Goal: Task Accomplishment & Management: Manage account settings

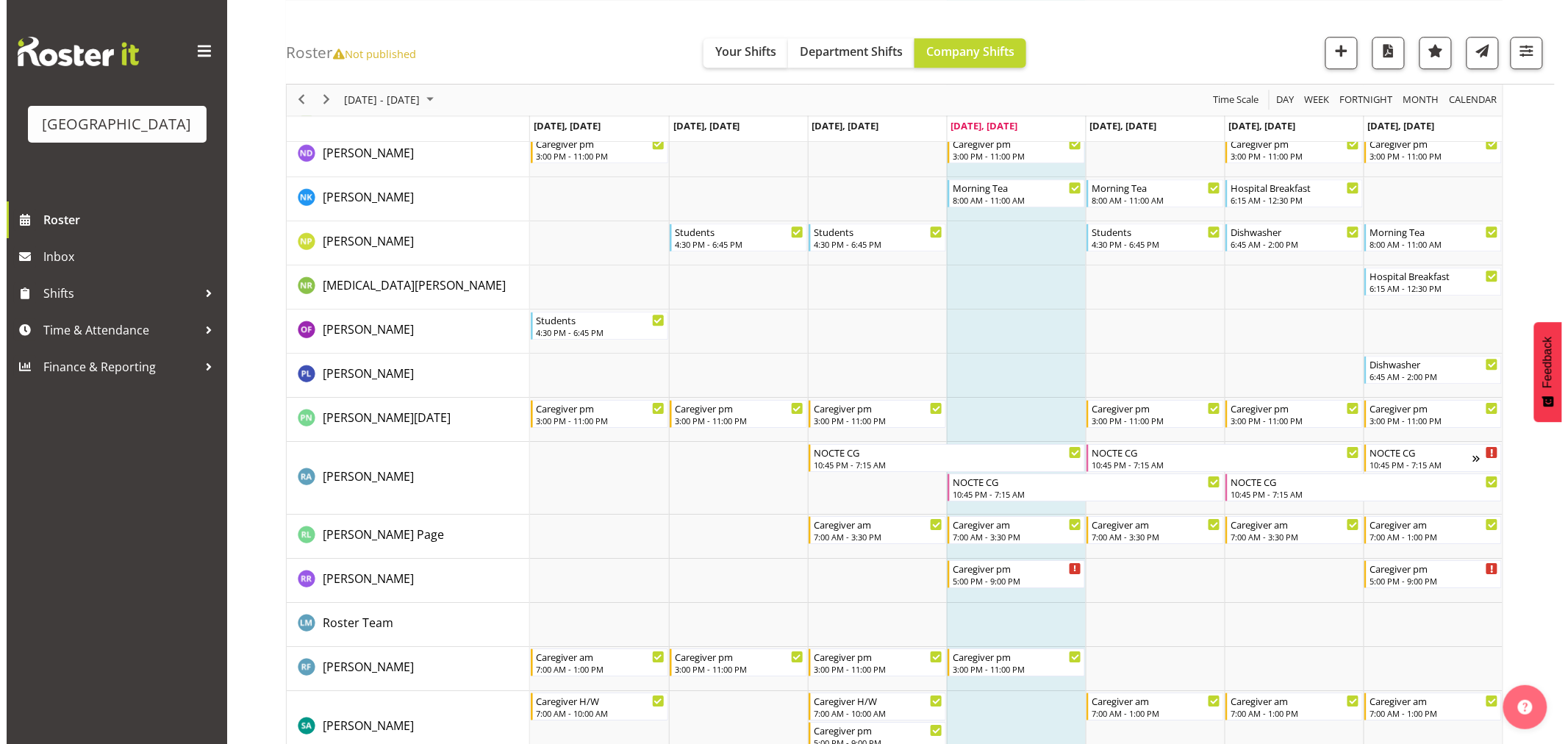
scroll to position [4001, 0]
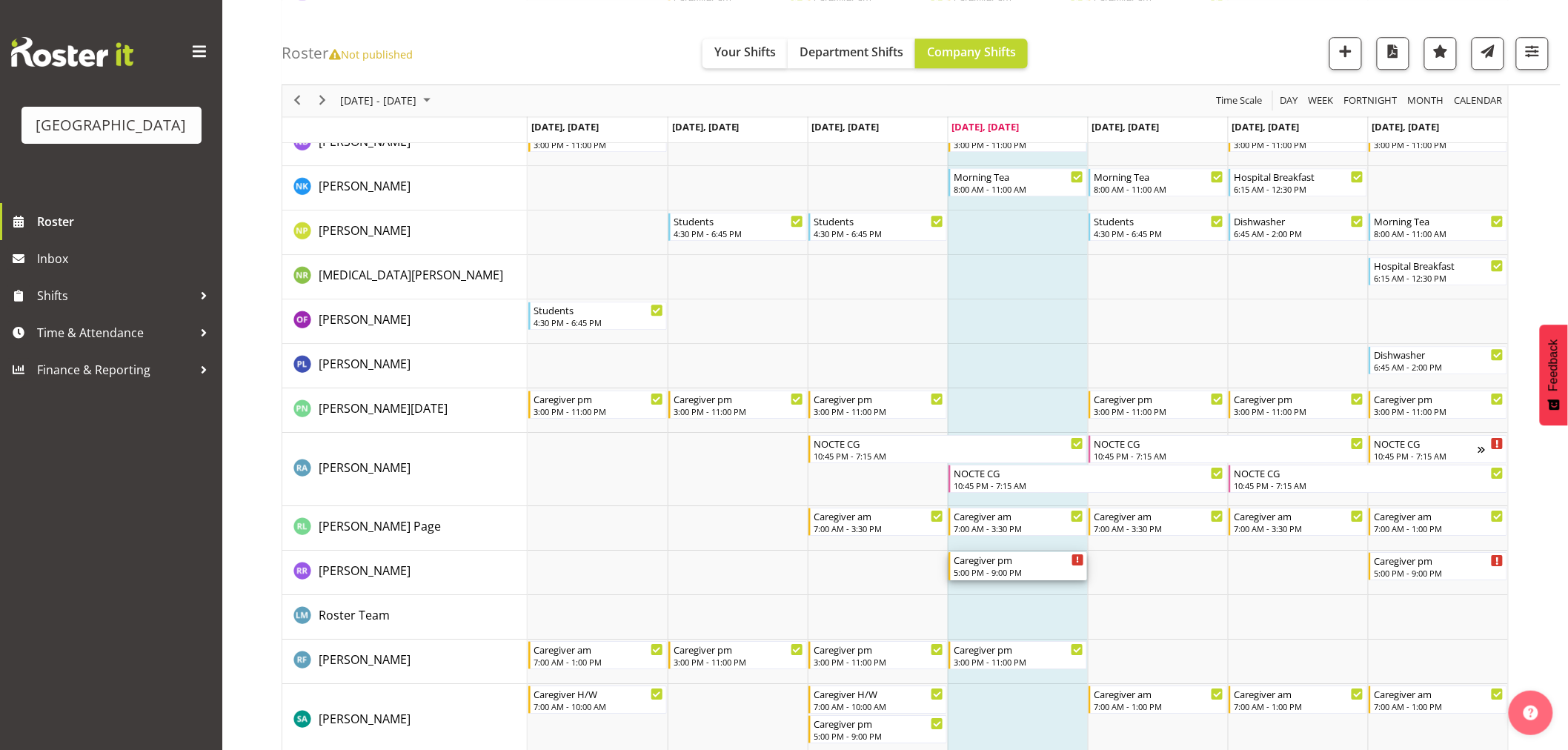
click at [988, 565] on div "Caregiver pm" at bounding box center [1018, 559] width 130 height 15
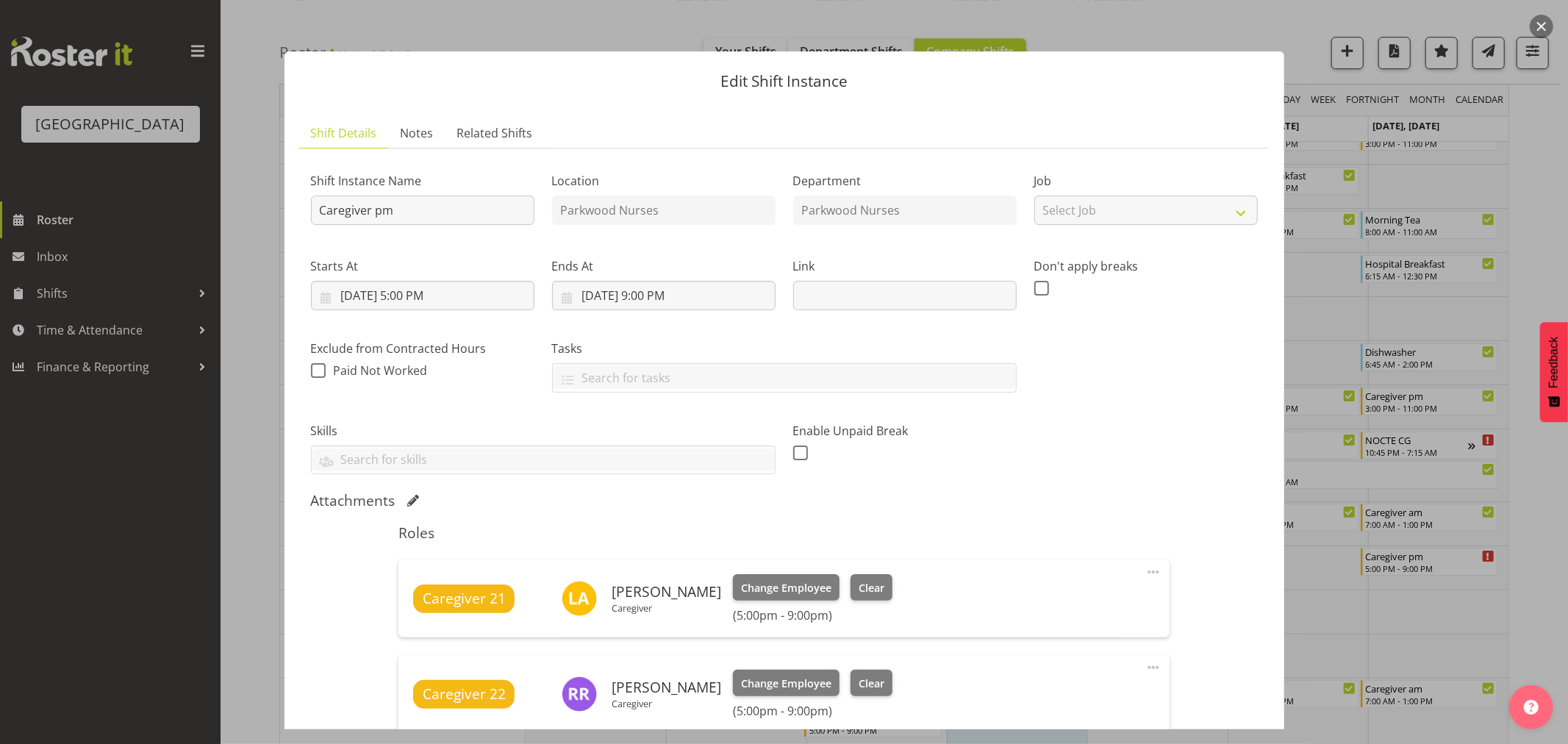
scroll to position [245, 0]
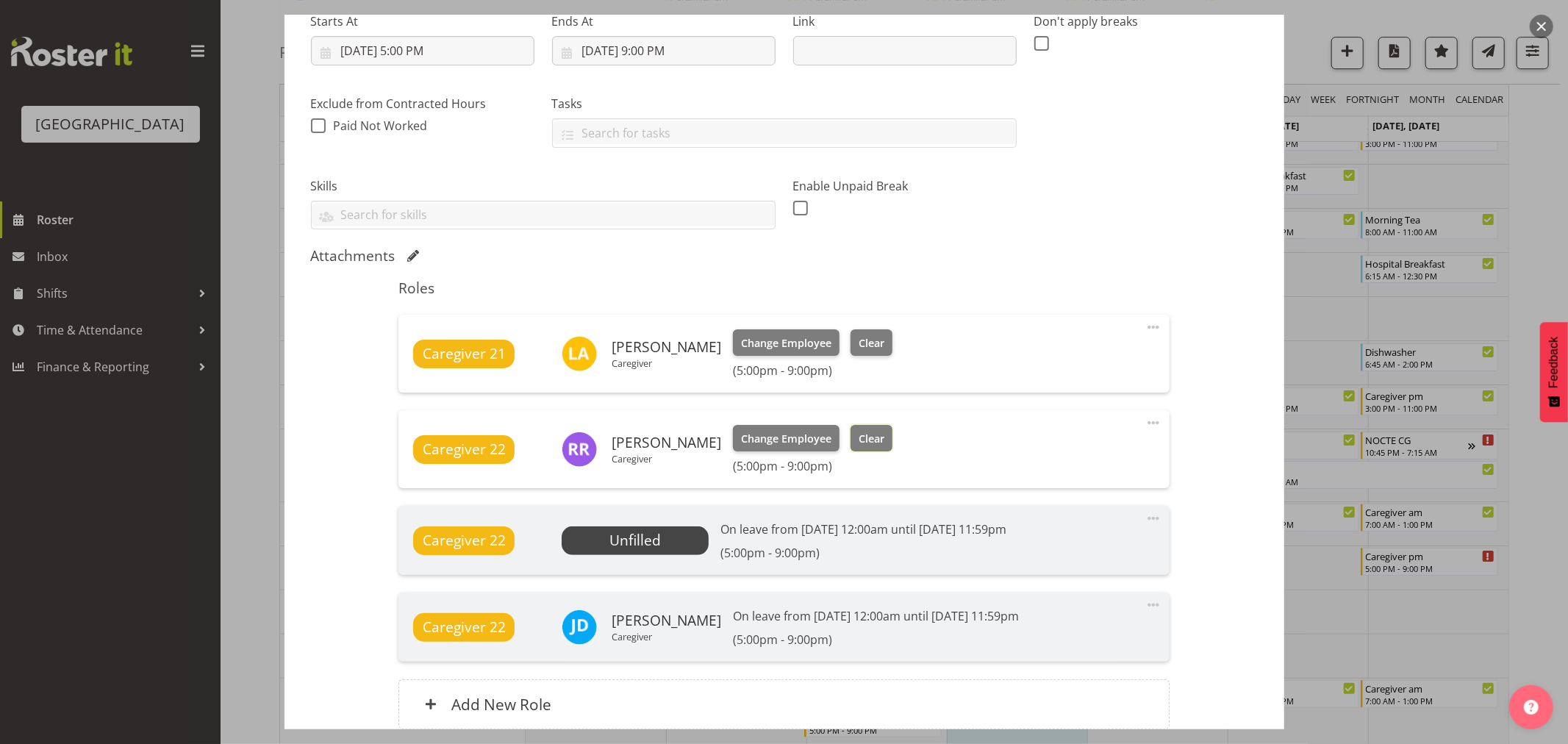
drag, startPoint x: 863, startPoint y: 439, endPoint x: 930, endPoint y: 488, distance: 83.0
click at [864, 439] on span "Clear" at bounding box center [871, 438] width 26 height 16
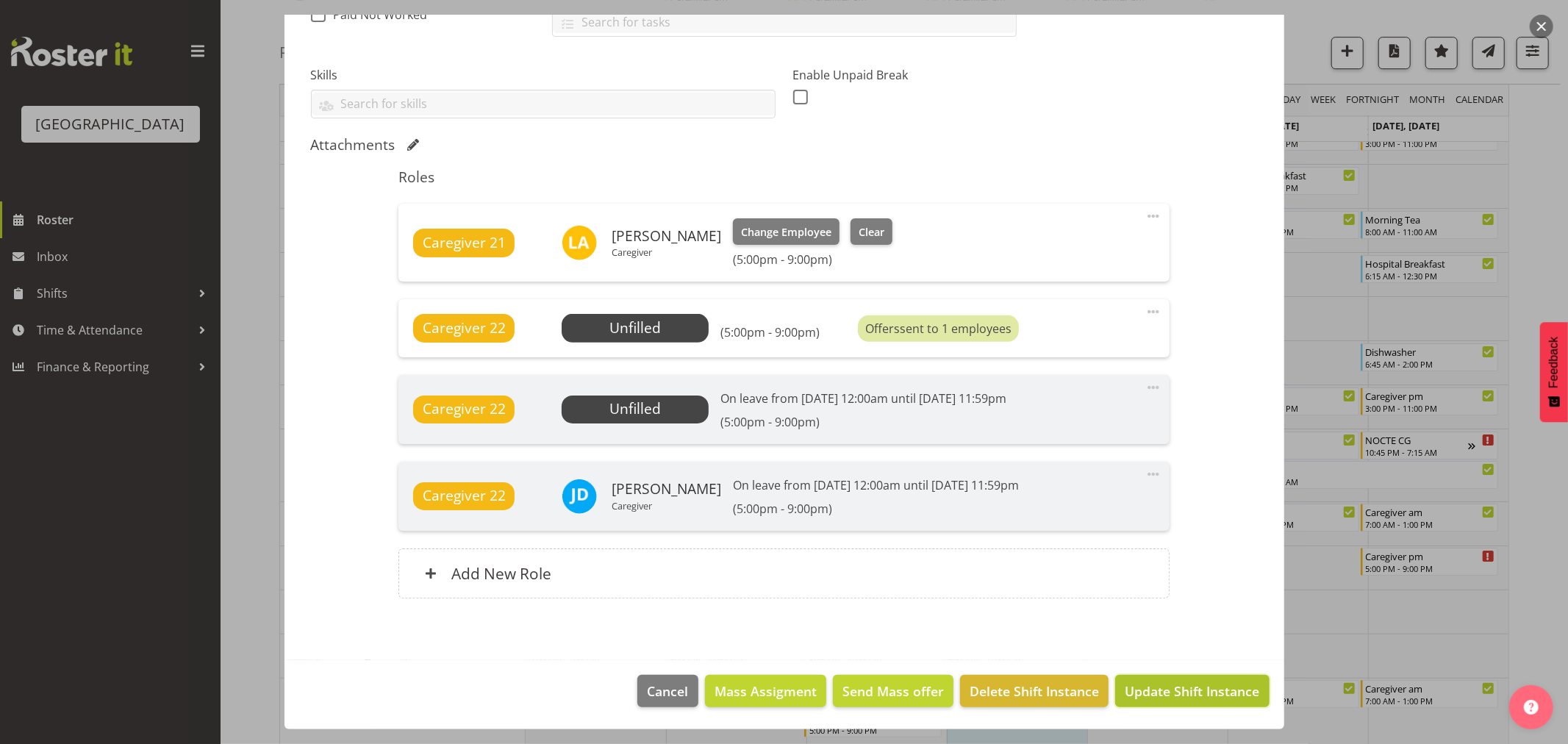
click at [1181, 691] on span "Update Shift Instance" at bounding box center [1192, 691] width 135 height 19
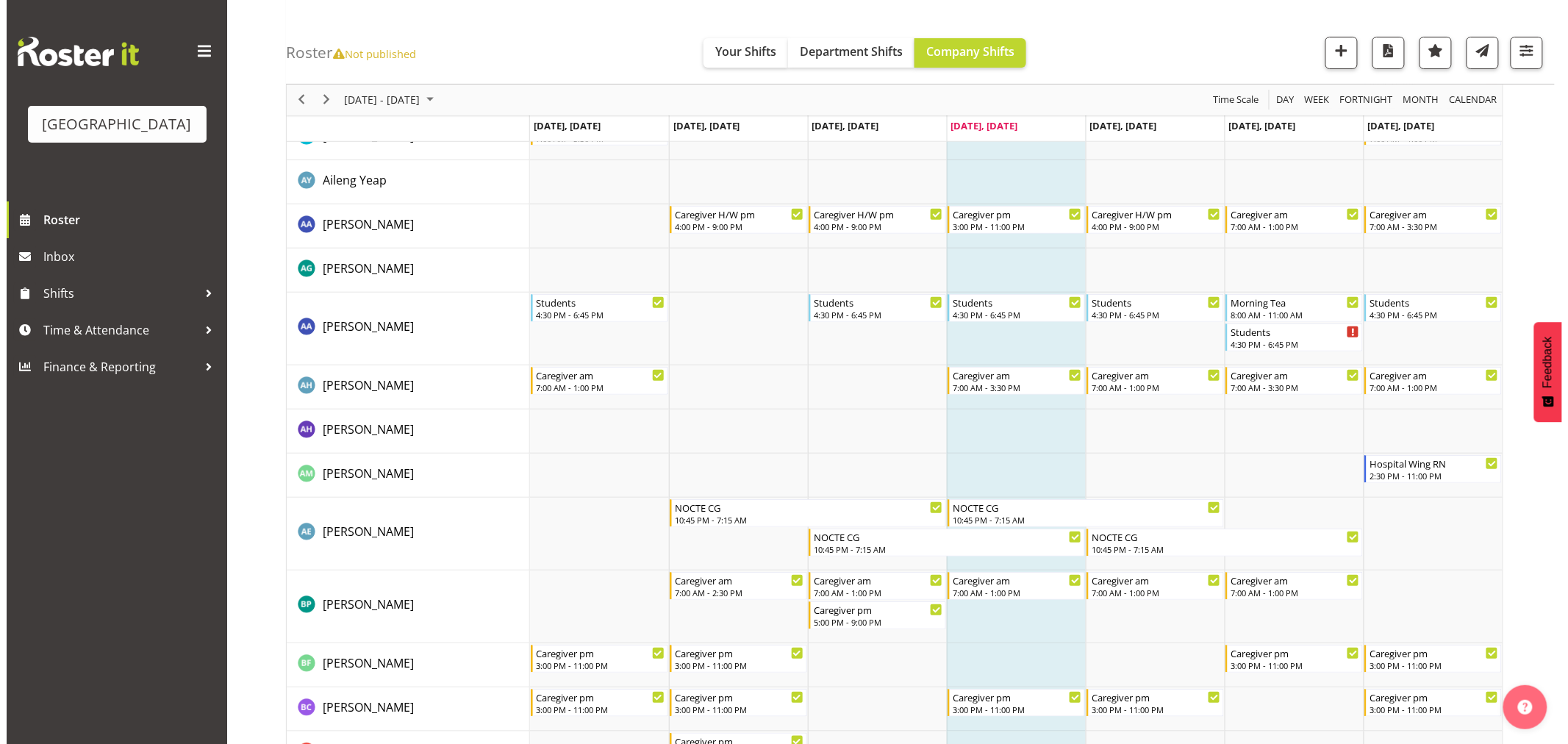
scroll to position [0, 0]
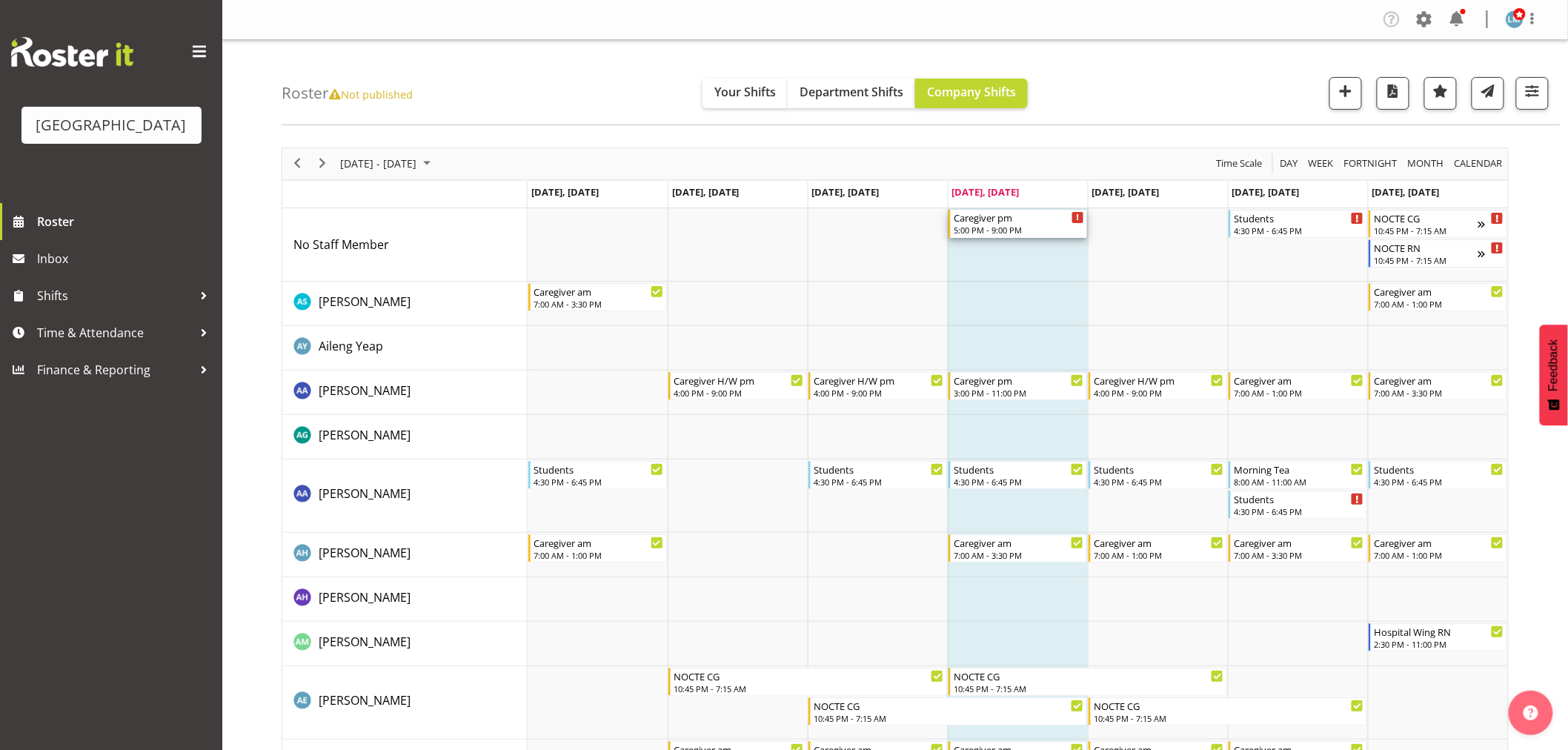
click at [1031, 225] on div "5:00 PM - 9:00 PM" at bounding box center [1018, 229] width 130 height 12
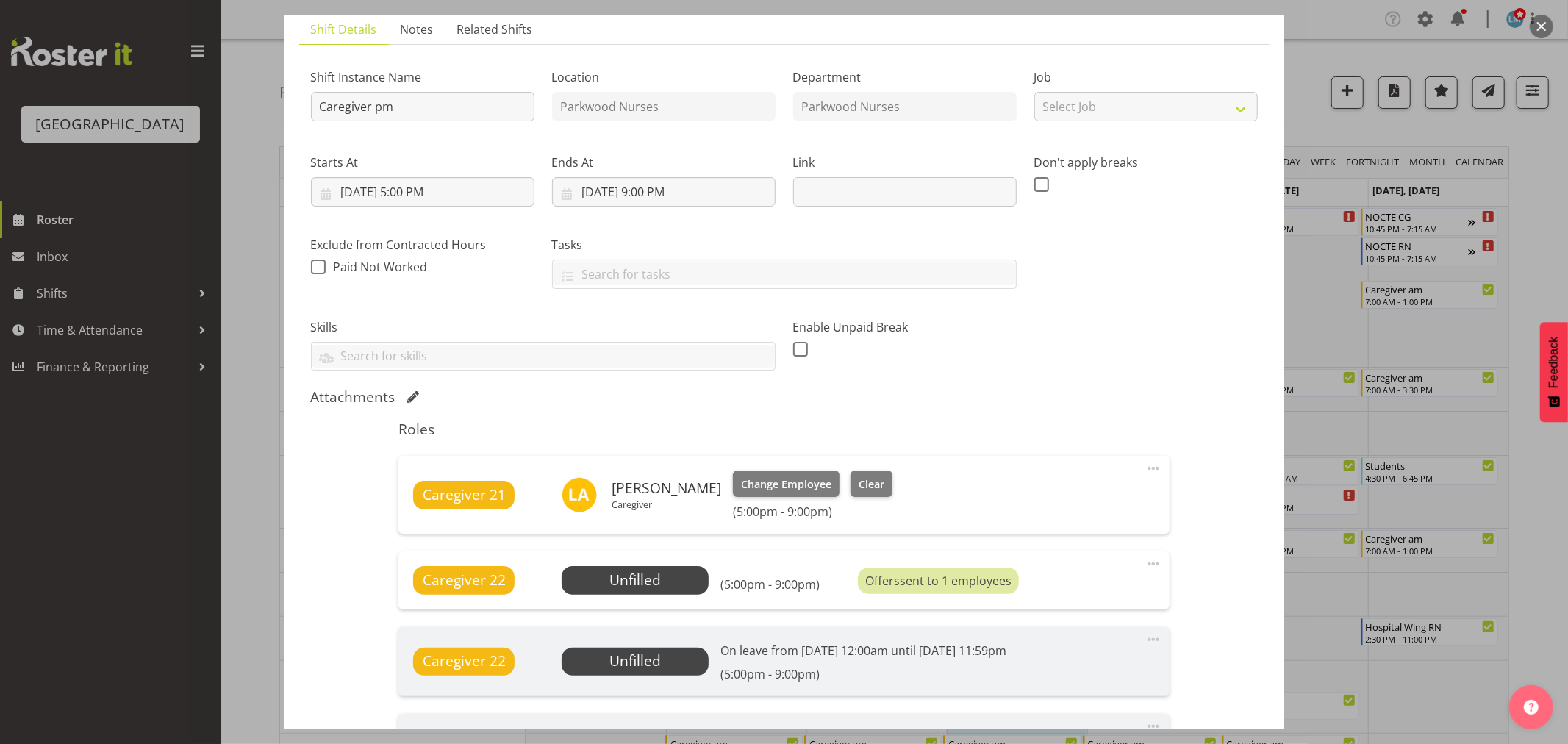
scroll to position [163, 0]
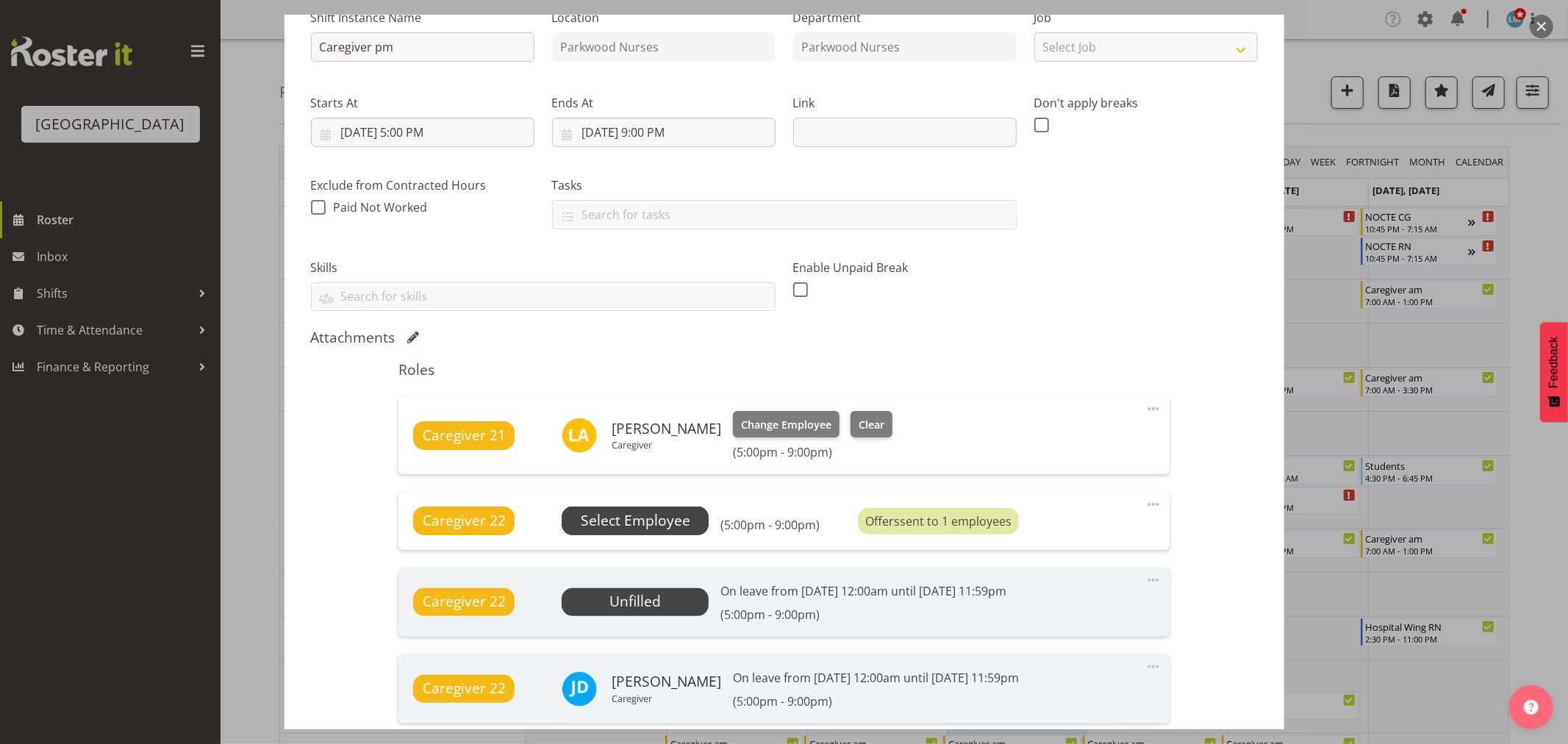
click at [653, 524] on span "Select Employee" at bounding box center [636, 521] width 110 height 21
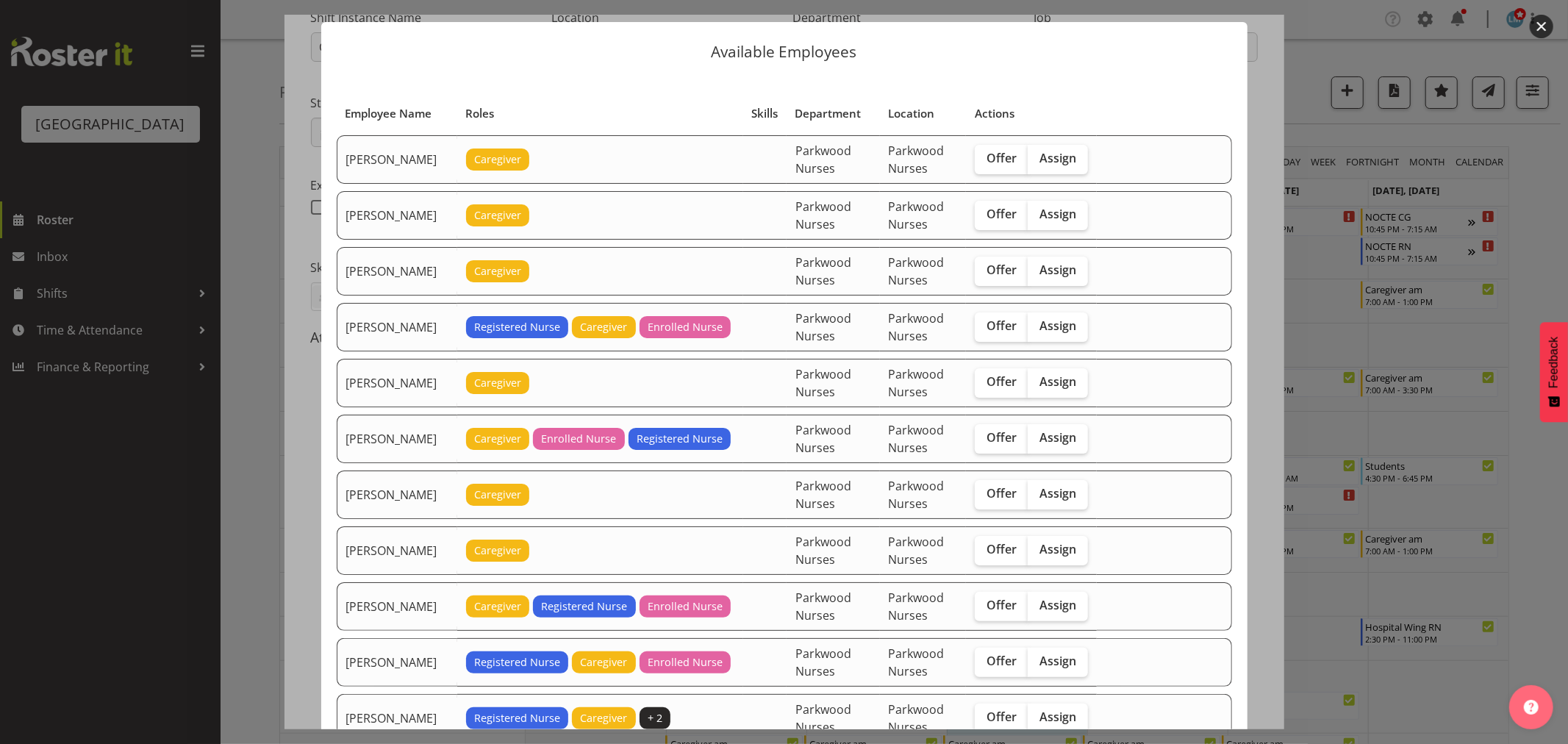
scroll to position [0, 0]
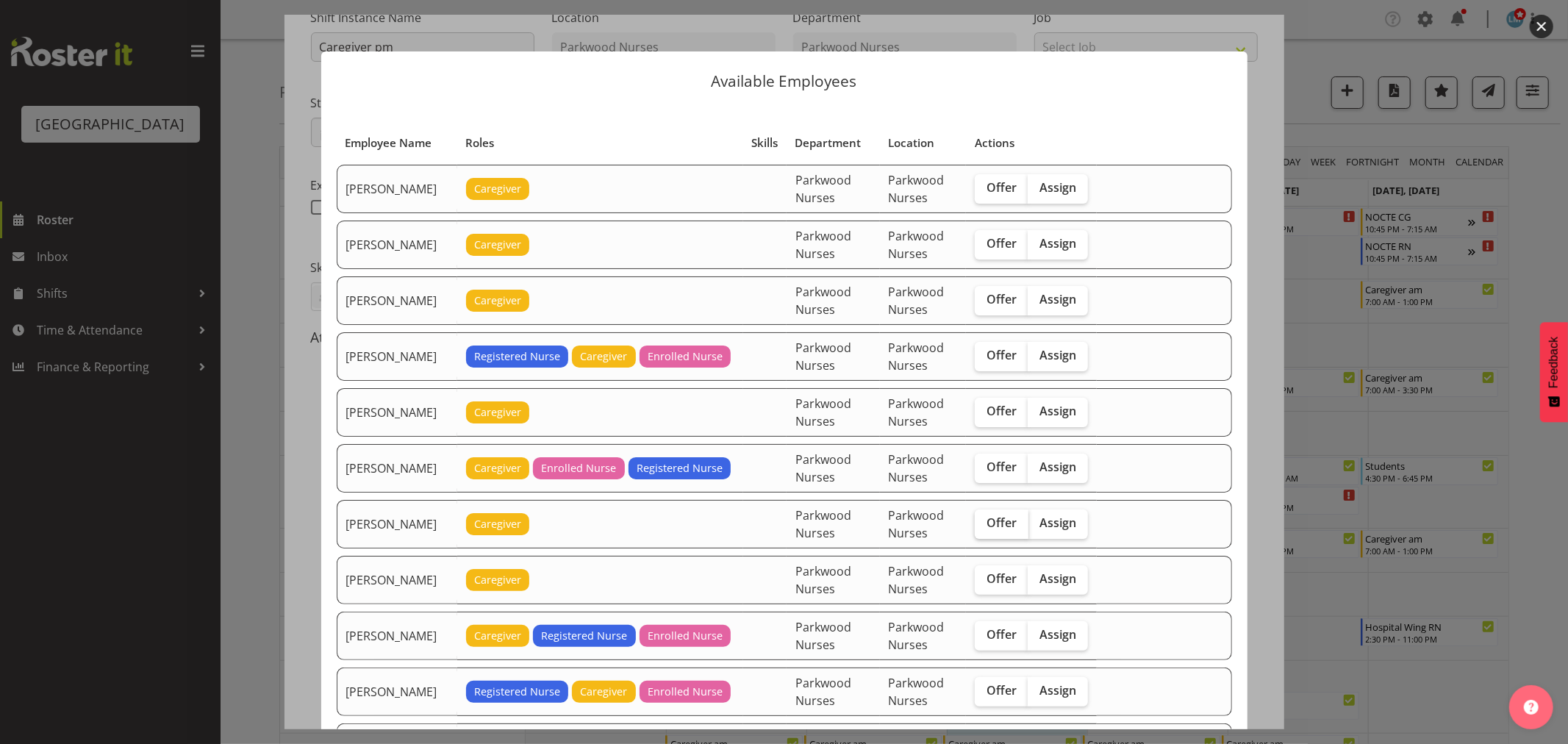
click at [996, 516] on span "Offer" at bounding box center [1002, 522] width 30 height 15
click at [984, 518] on input "Offer" at bounding box center [980, 523] width 9 height 9
checkbox input "true"
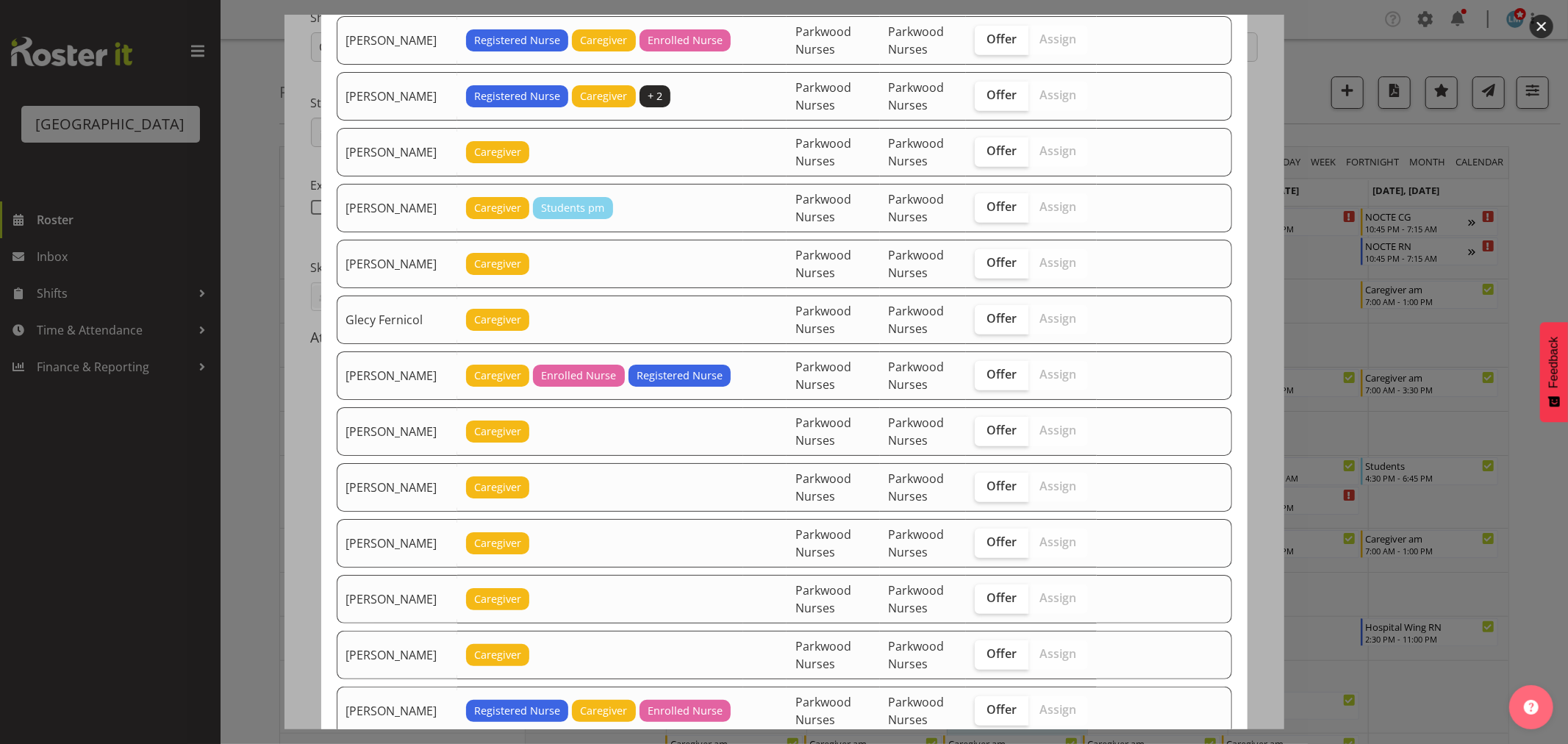
scroll to position [652, 0]
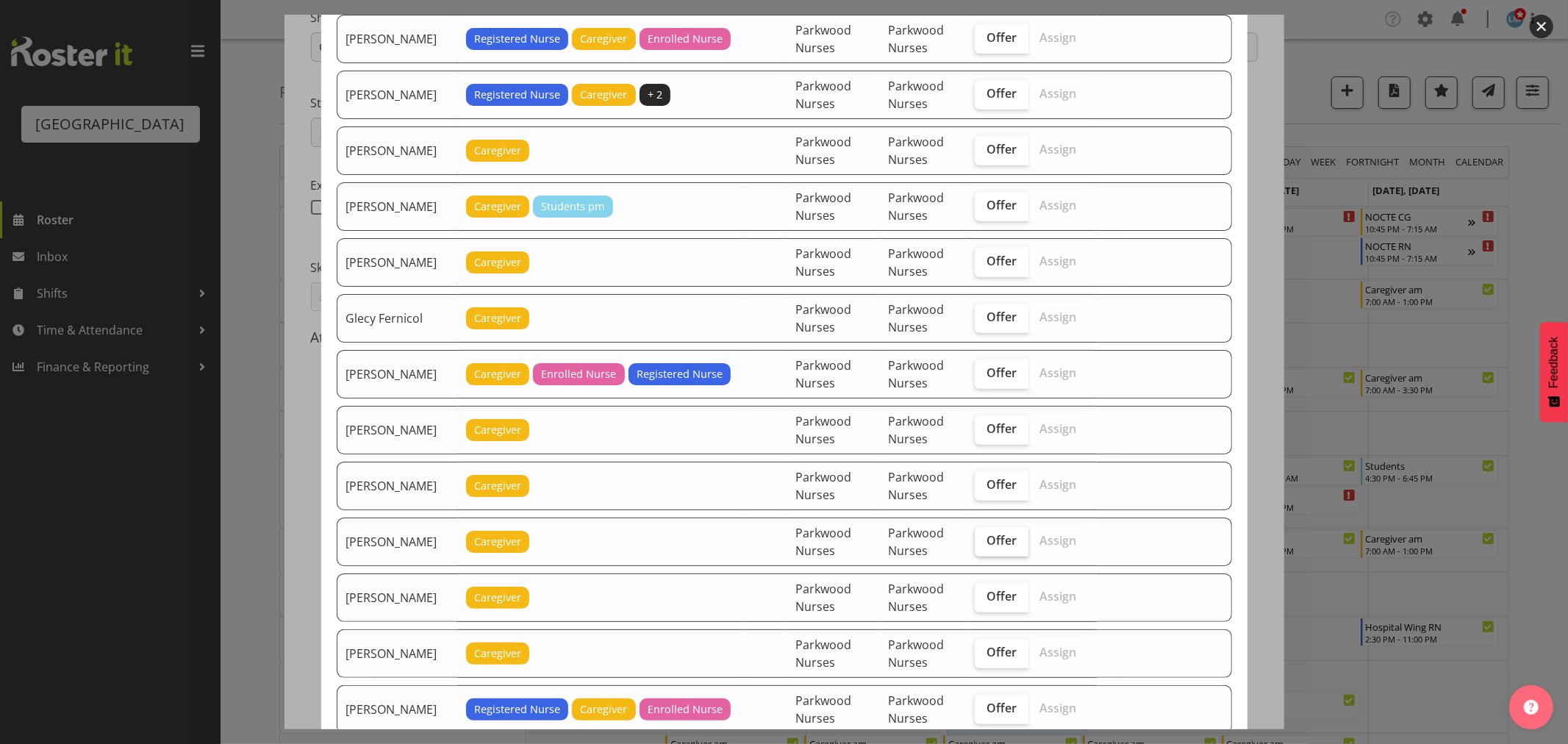
click at [1013, 545] on span "Offer" at bounding box center [1002, 540] width 30 height 15
click at [984, 545] on input "Offer" at bounding box center [980, 540] width 9 height 9
checkbox input "true"
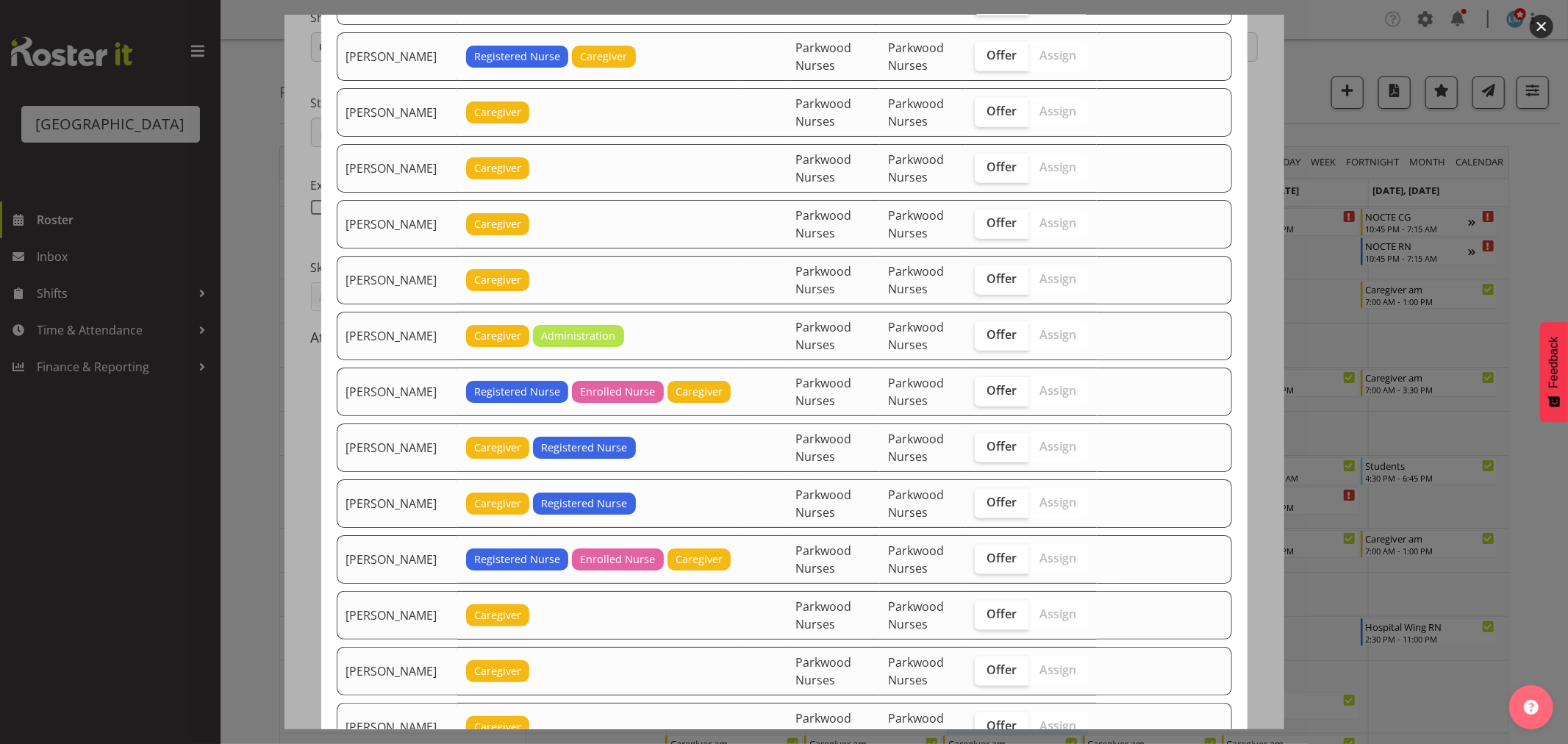
scroll to position [1388, 0]
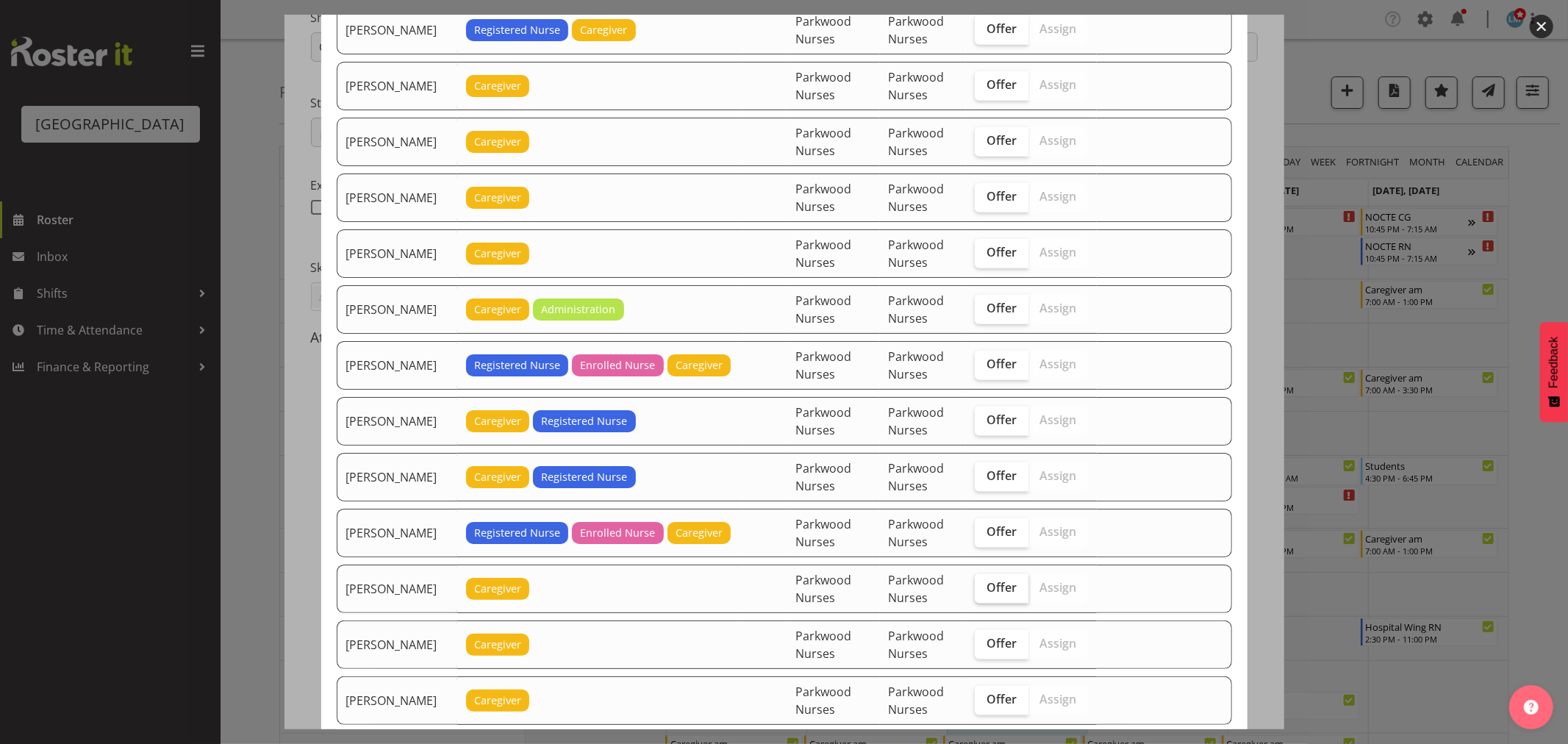
click at [1010, 604] on label "Offer" at bounding box center [1002, 588] width 53 height 29
click at [984, 593] on input "Offer" at bounding box center [980, 587] width 9 height 9
checkbox input "true"
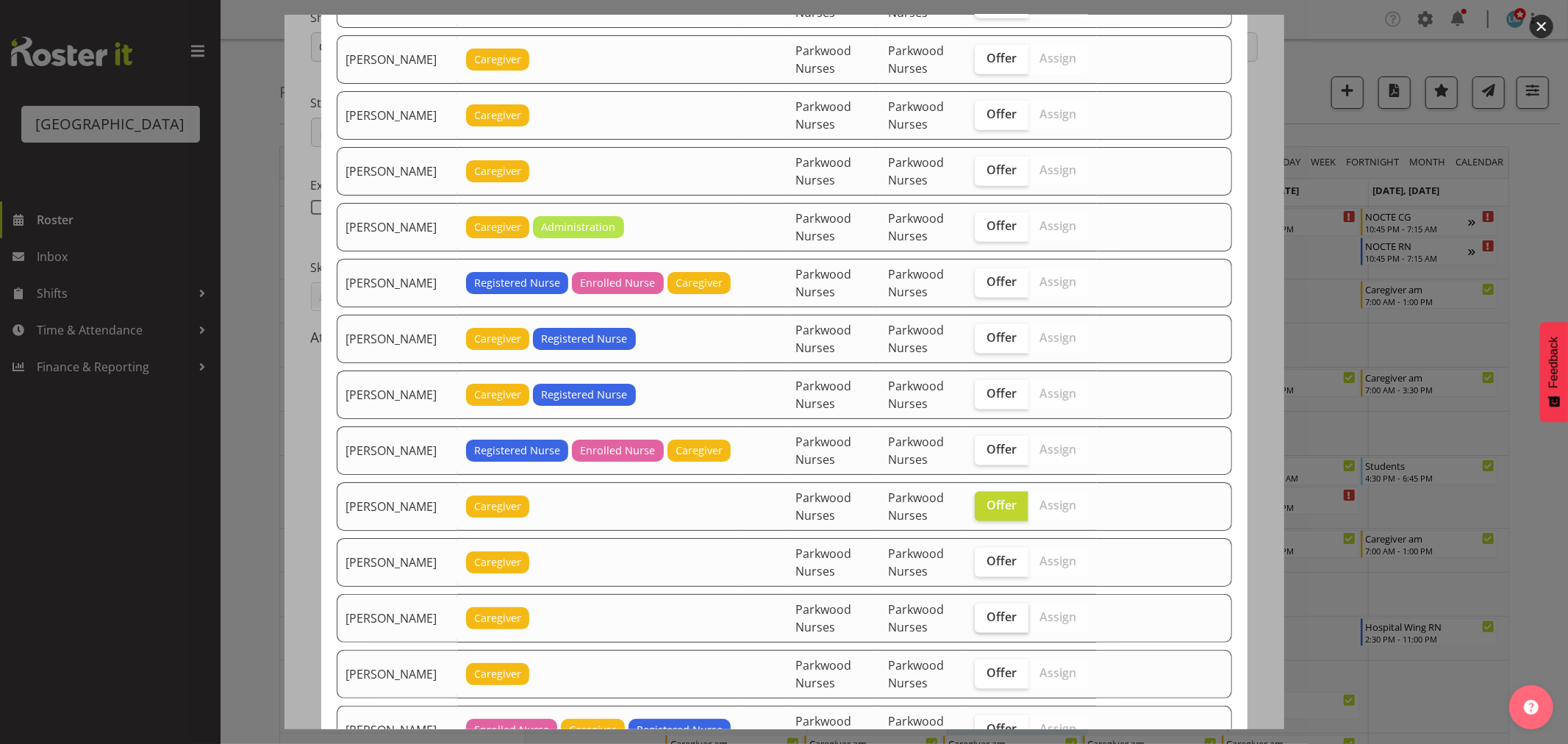
click at [1008, 622] on span "Offer" at bounding box center [1002, 616] width 30 height 15
click at [984, 622] on input "Offer" at bounding box center [980, 617] width 9 height 9
checkbox input "true"
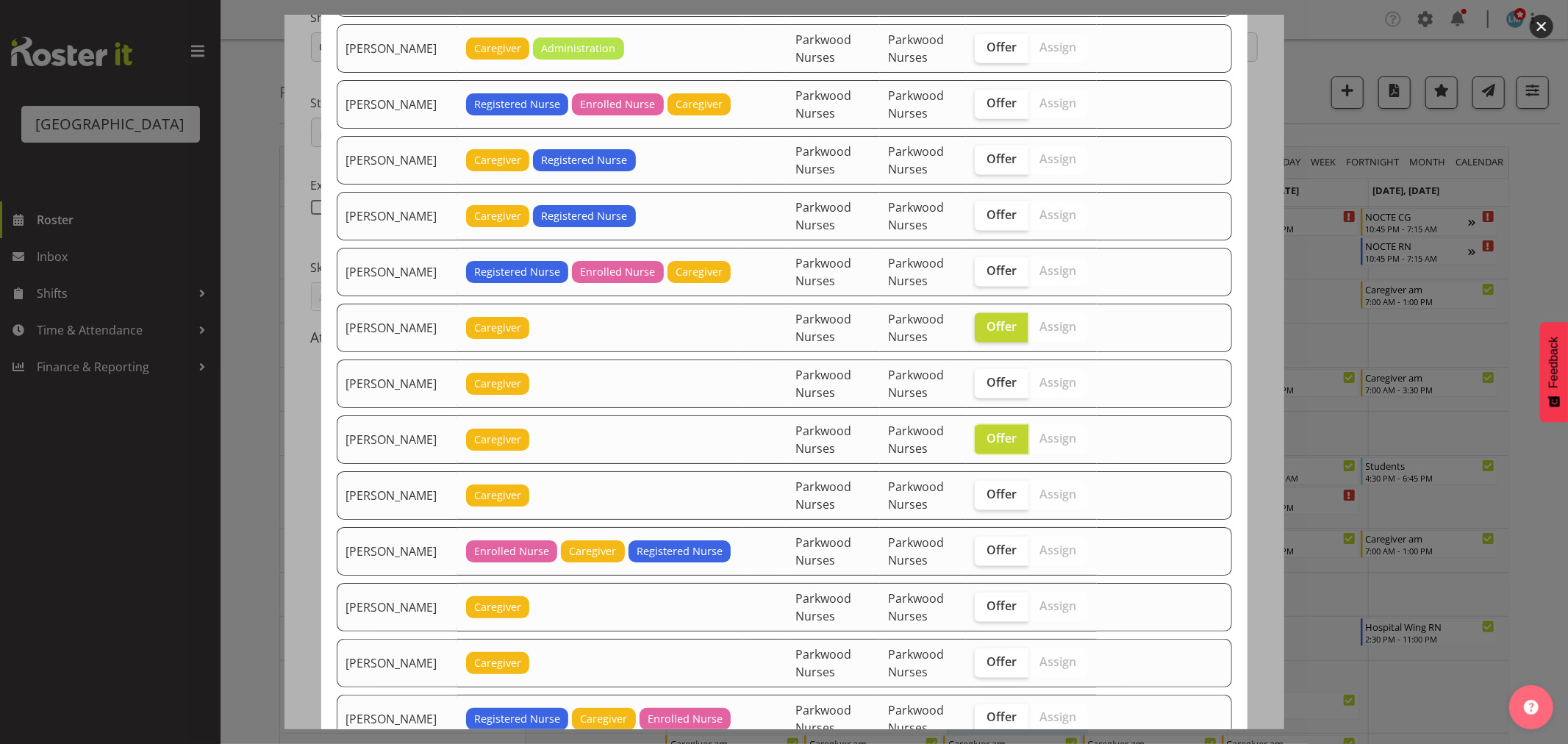
scroll to position [1715, 0]
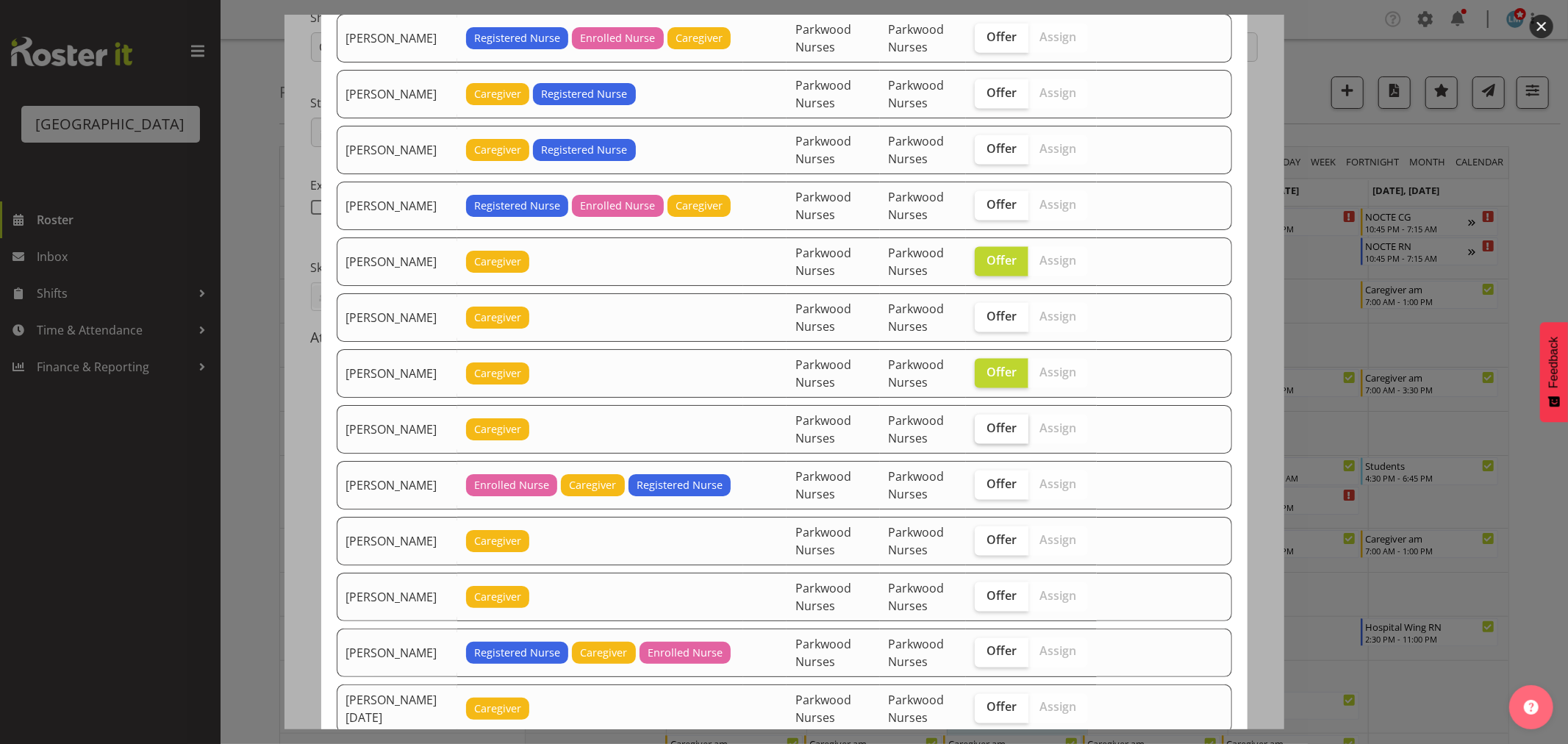
click at [998, 444] on label "Offer" at bounding box center [1002, 429] width 53 height 29
click at [984, 433] on input "Offer" at bounding box center [980, 428] width 9 height 9
checkbox input "true"
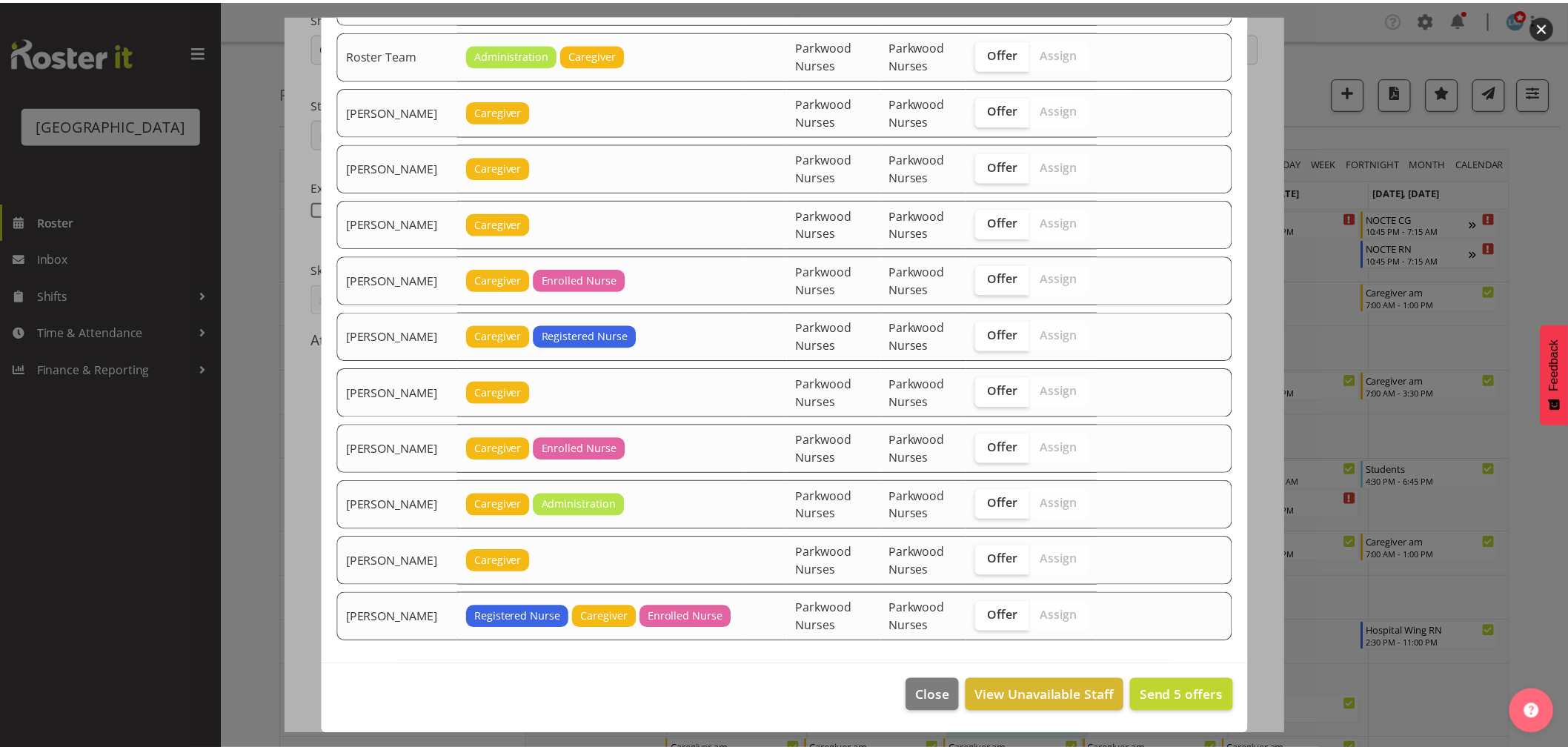
scroll to position [2621, 0]
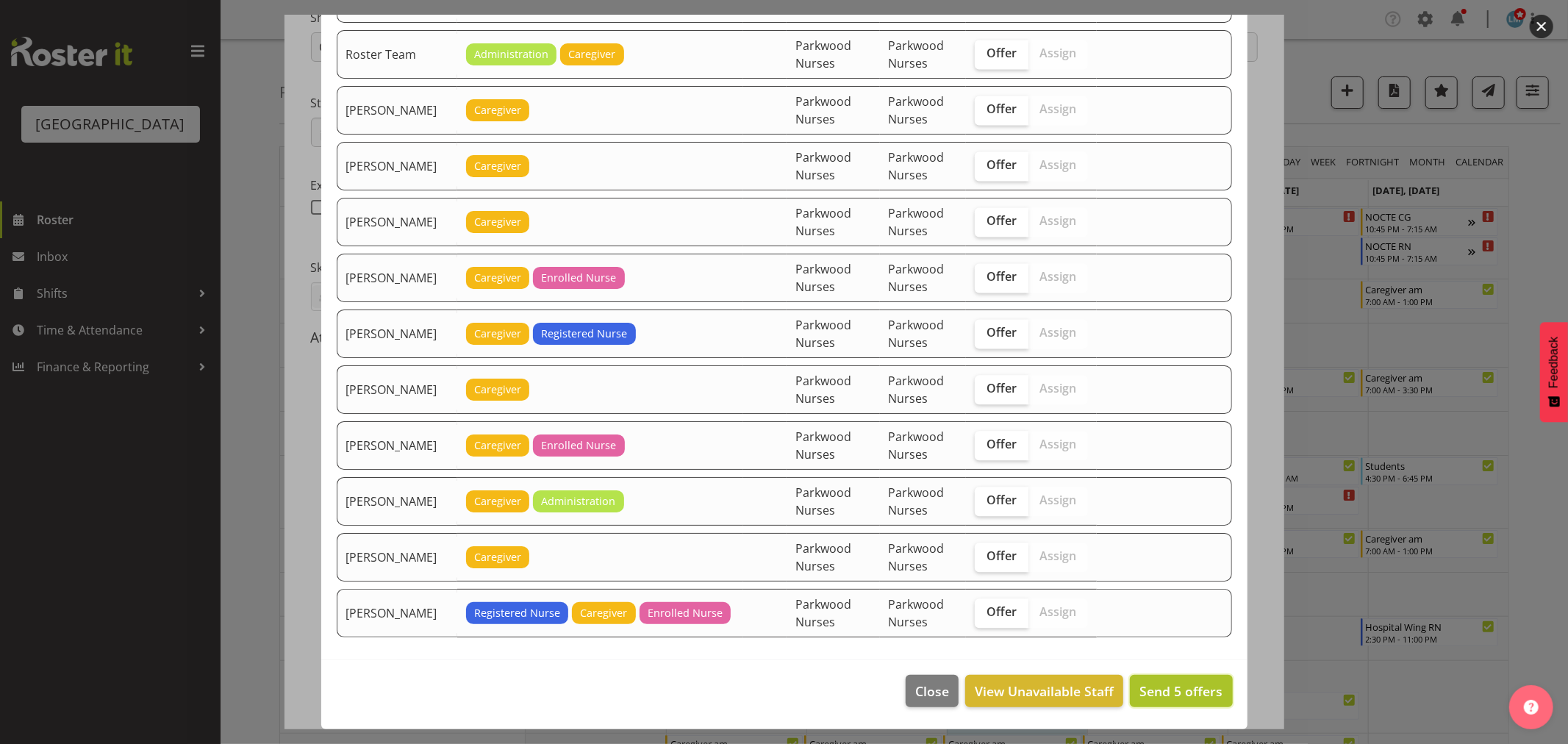
click at [1186, 687] on span "Send 5 offers" at bounding box center [1181, 691] width 83 height 17
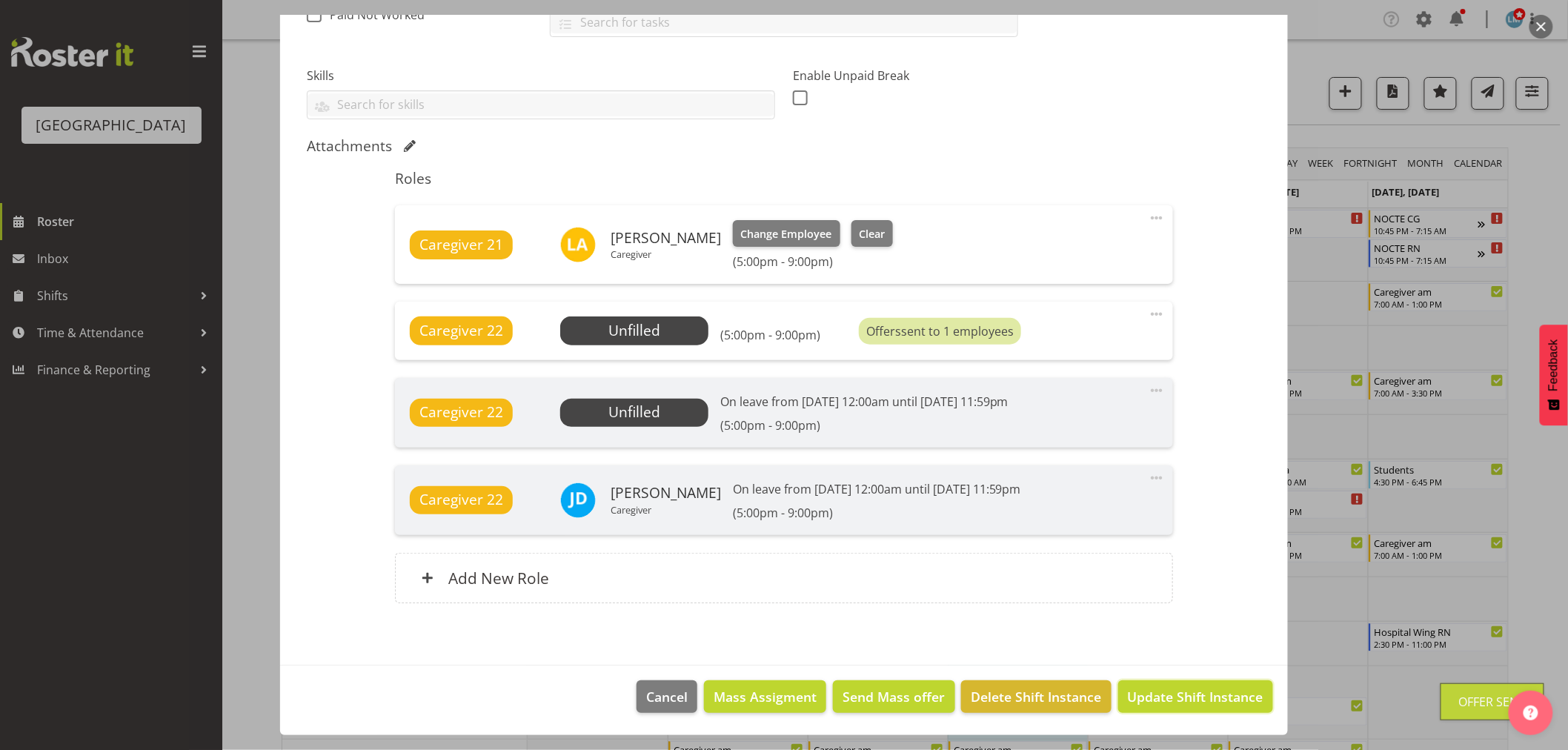
click at [1203, 693] on span "Update Shift Instance" at bounding box center [1196, 696] width 136 height 19
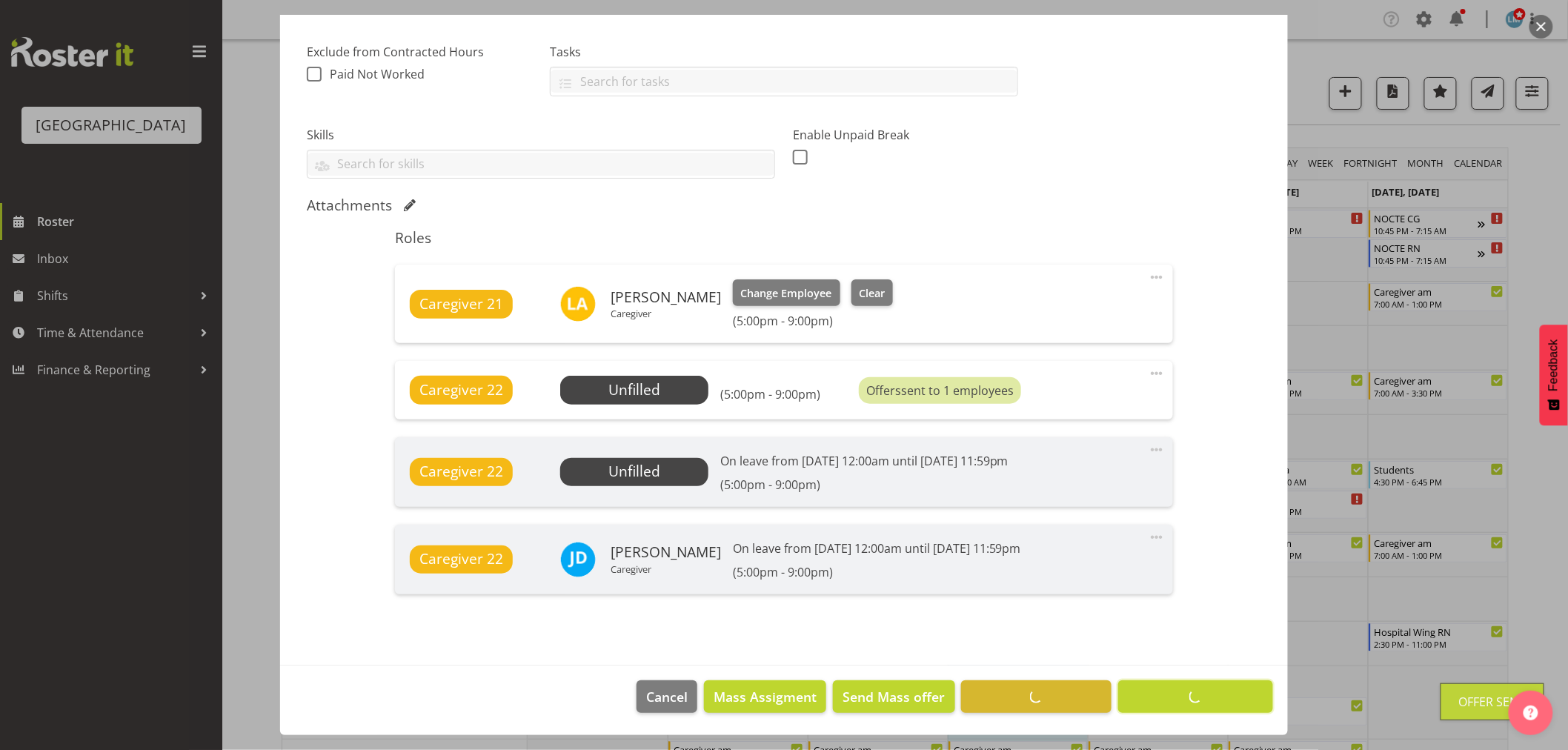
scroll to position [300, 0]
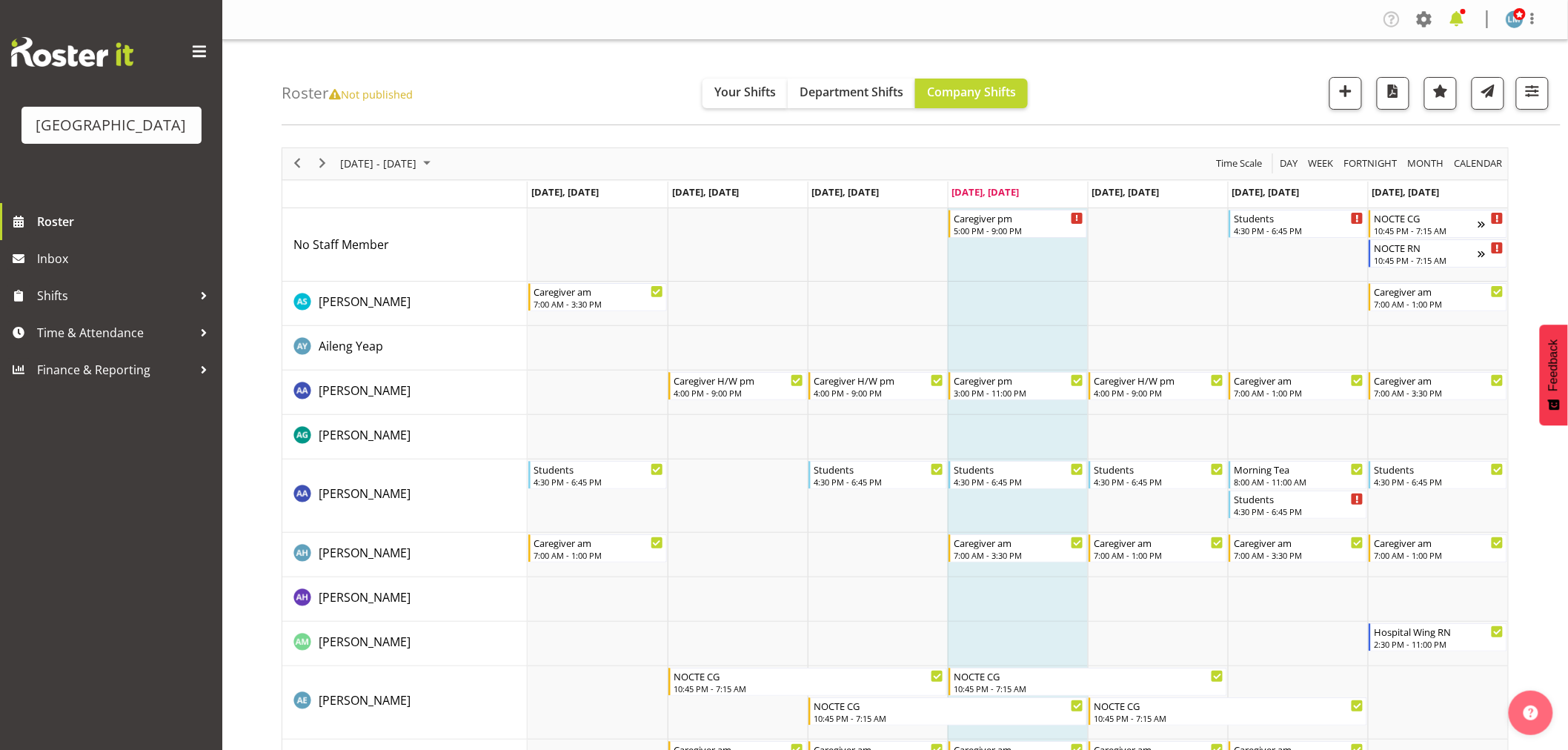
click at [1453, 25] on span at bounding box center [1457, 19] width 24 height 24
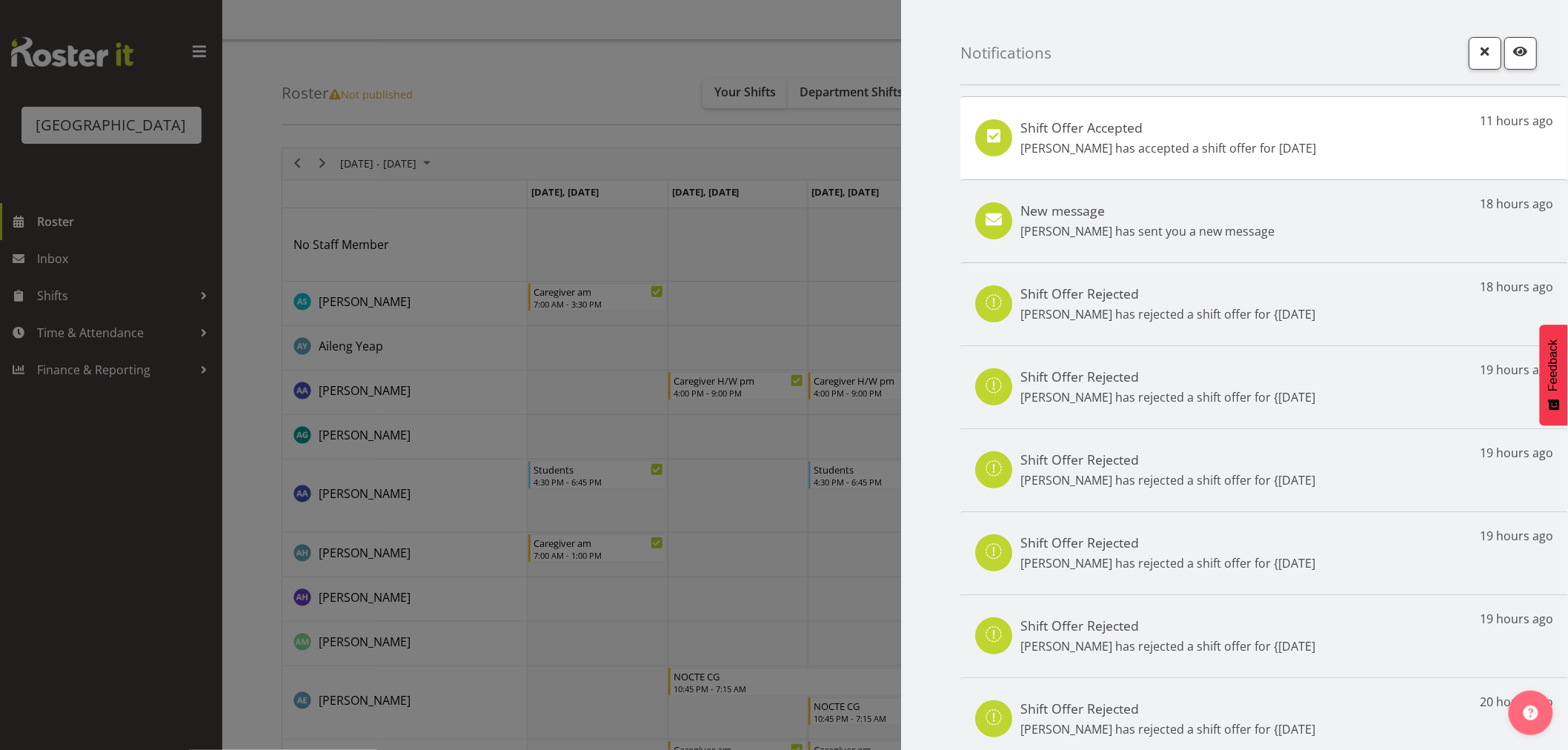
click at [1211, 159] on div "Shift Offer Accepted Alem Abreha has accepted a shift offer for 13th Oct 11 hou…" at bounding box center [1264, 138] width 608 height 83
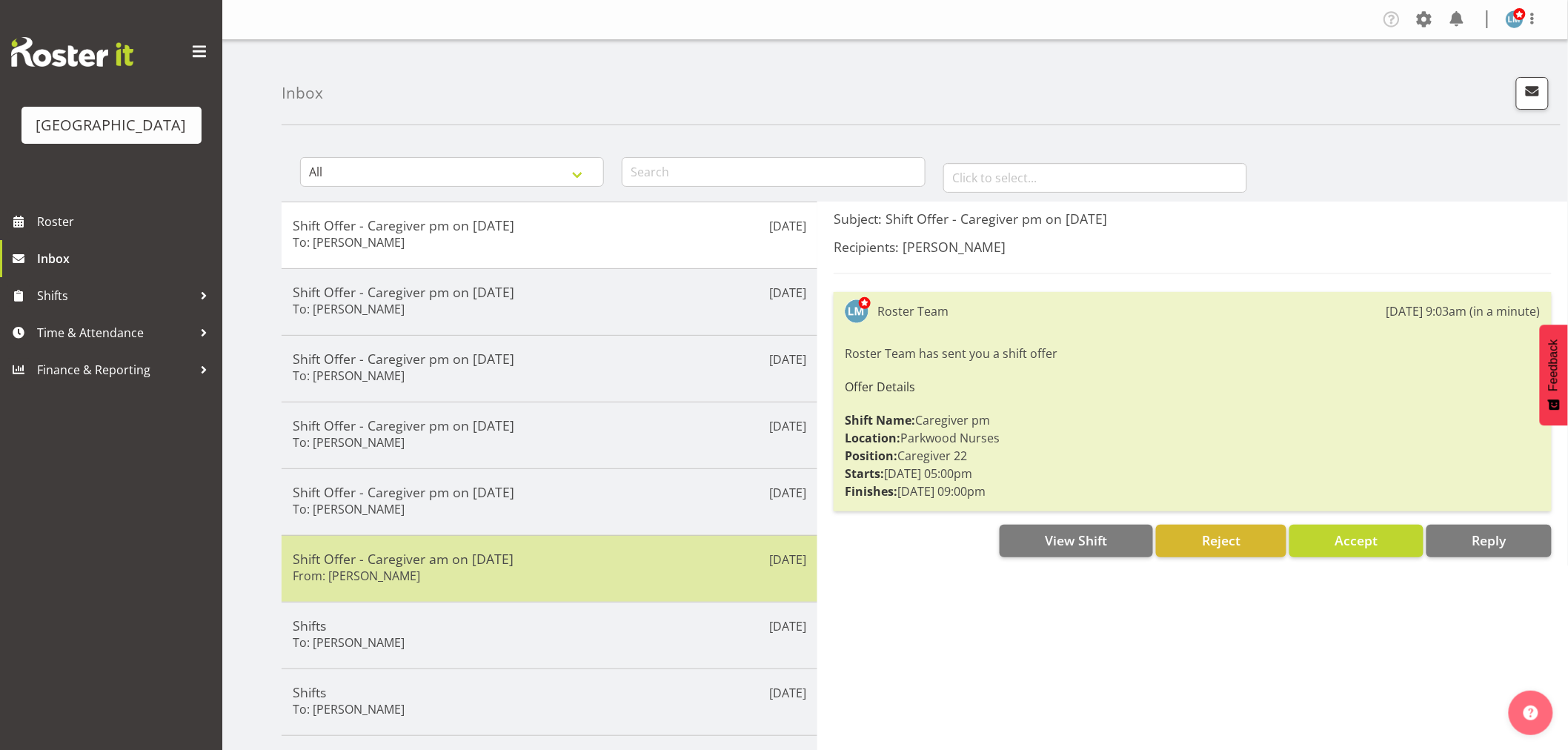
click at [376, 590] on div "[DATE] Shift Offer - Caregiver am on [DATE] From: [PERSON_NAME]" at bounding box center [550, 568] width 536 height 66
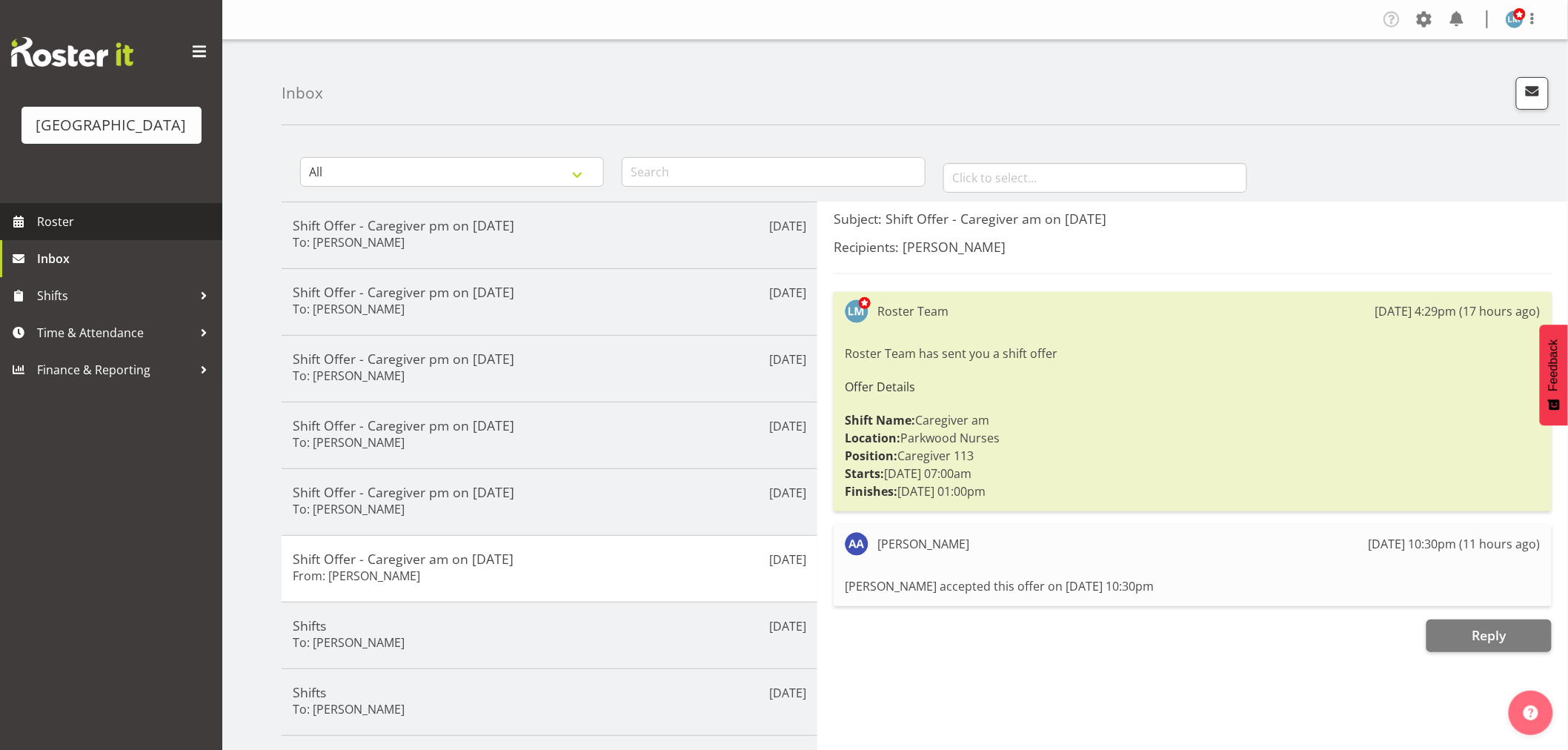
click at [56, 232] on span "Roster" at bounding box center [126, 221] width 178 height 22
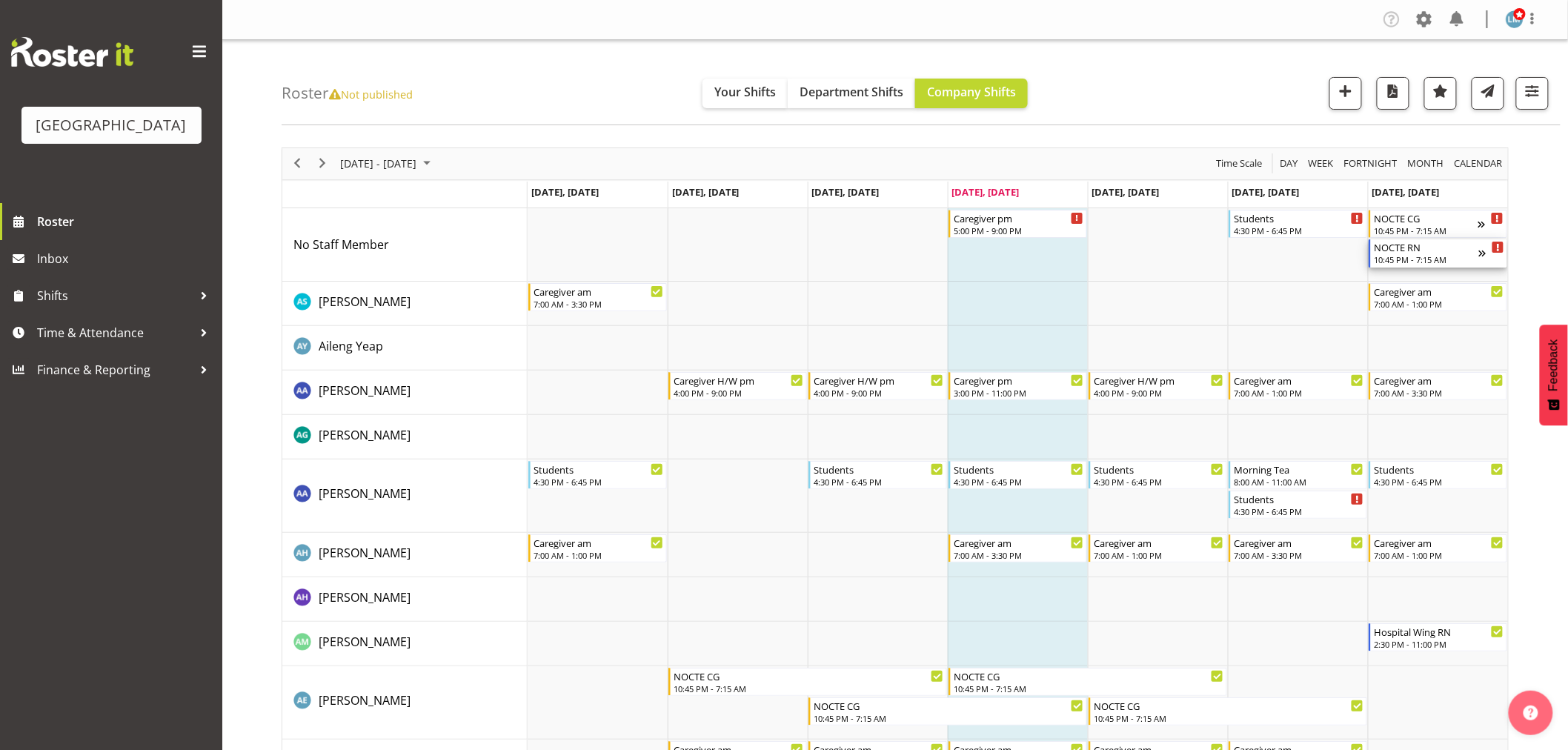
click at [1434, 257] on div "10:45 PM - 7:15 AM" at bounding box center [1426, 259] width 104 height 12
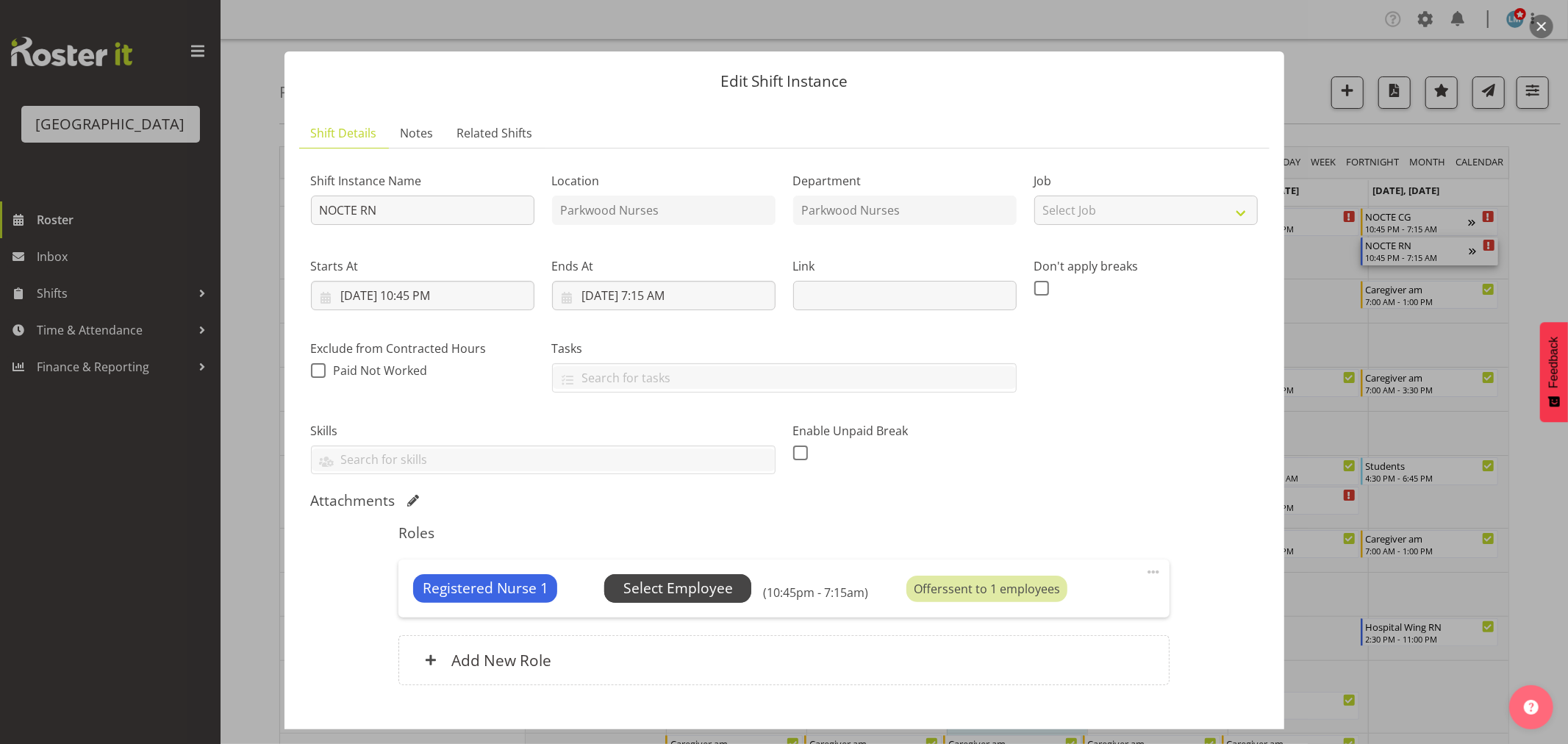
click at [711, 586] on span "Select Employee" at bounding box center [678, 588] width 110 height 21
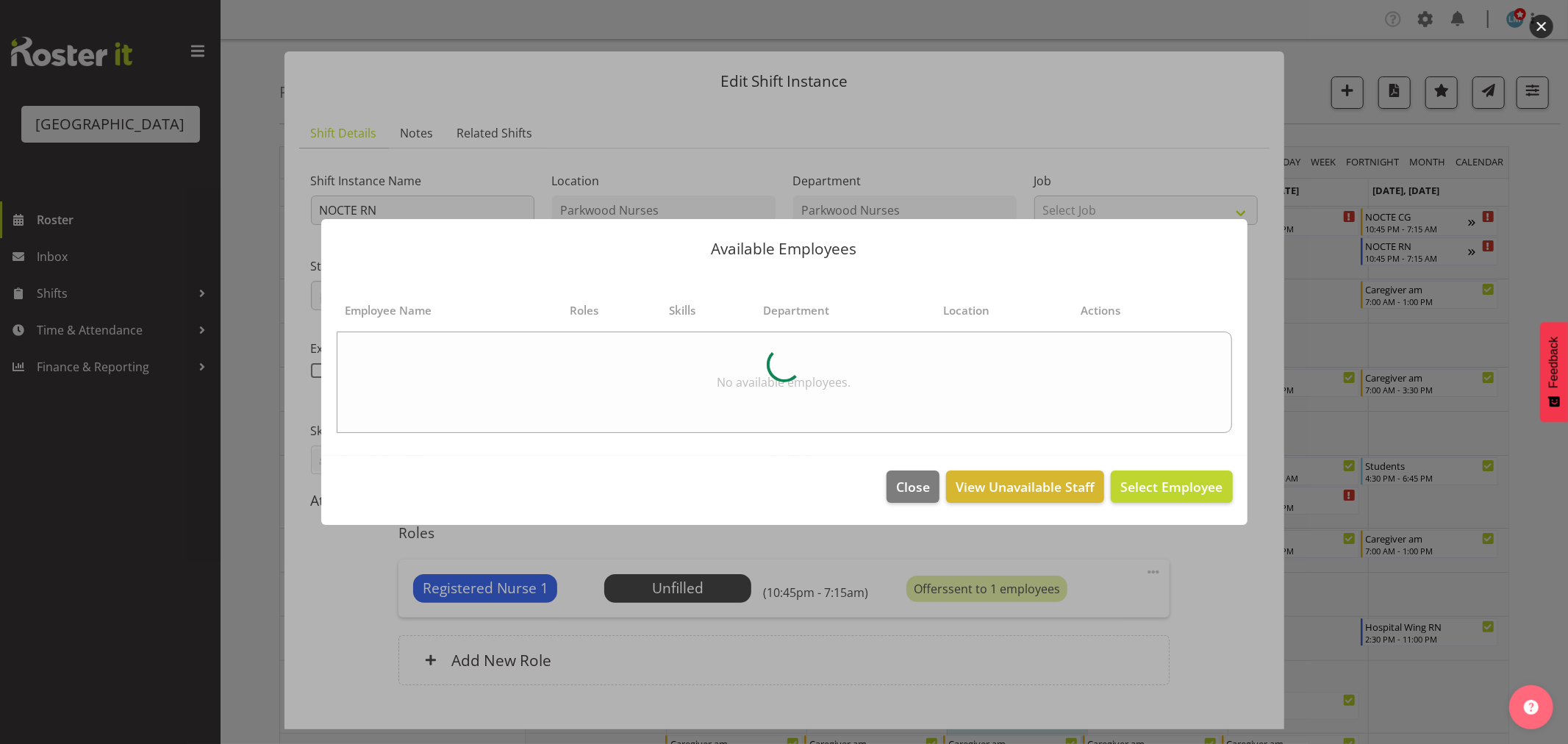
click at [1541, 234] on div at bounding box center [784, 372] width 1568 height 744
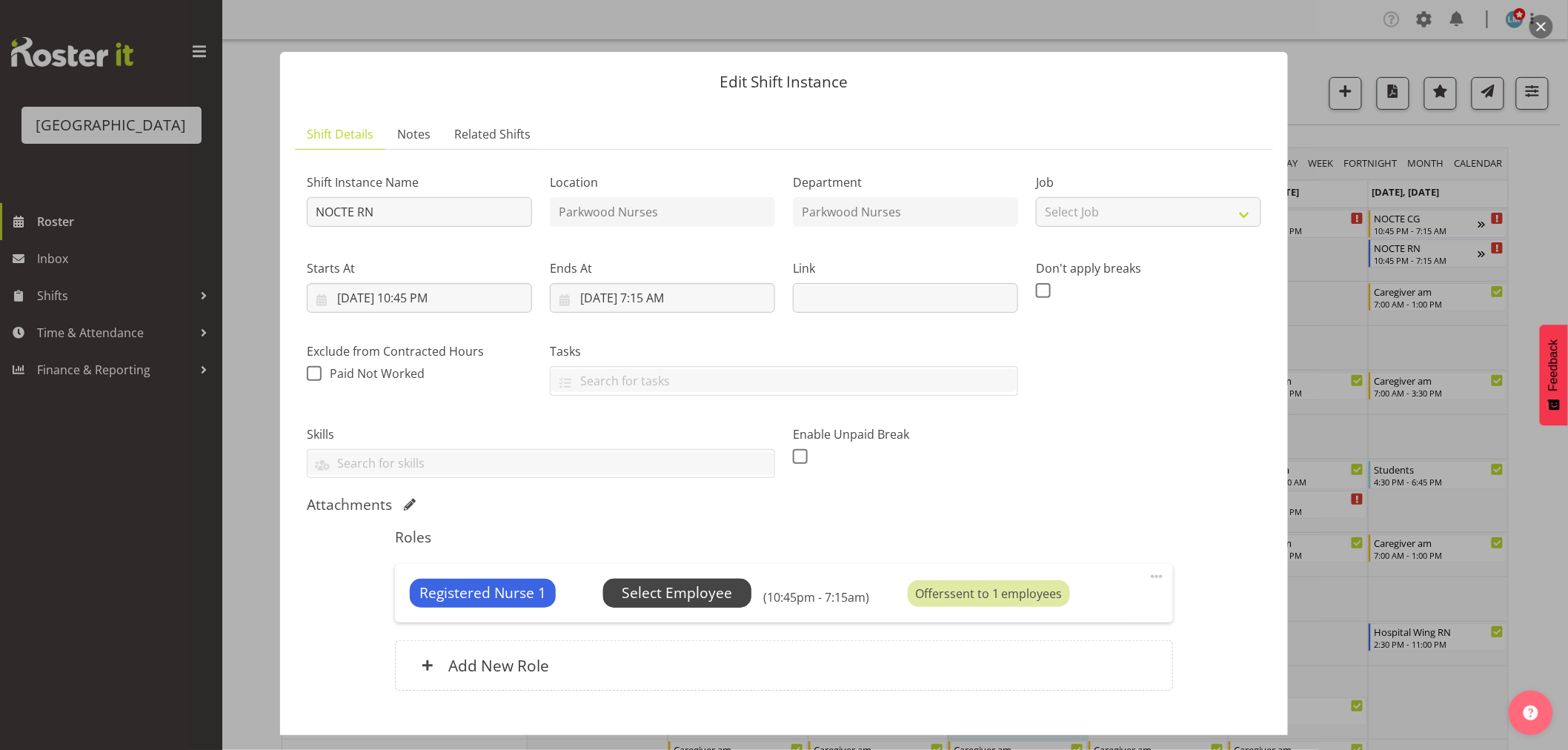
click at [669, 594] on span "Select Employee" at bounding box center [677, 593] width 111 height 21
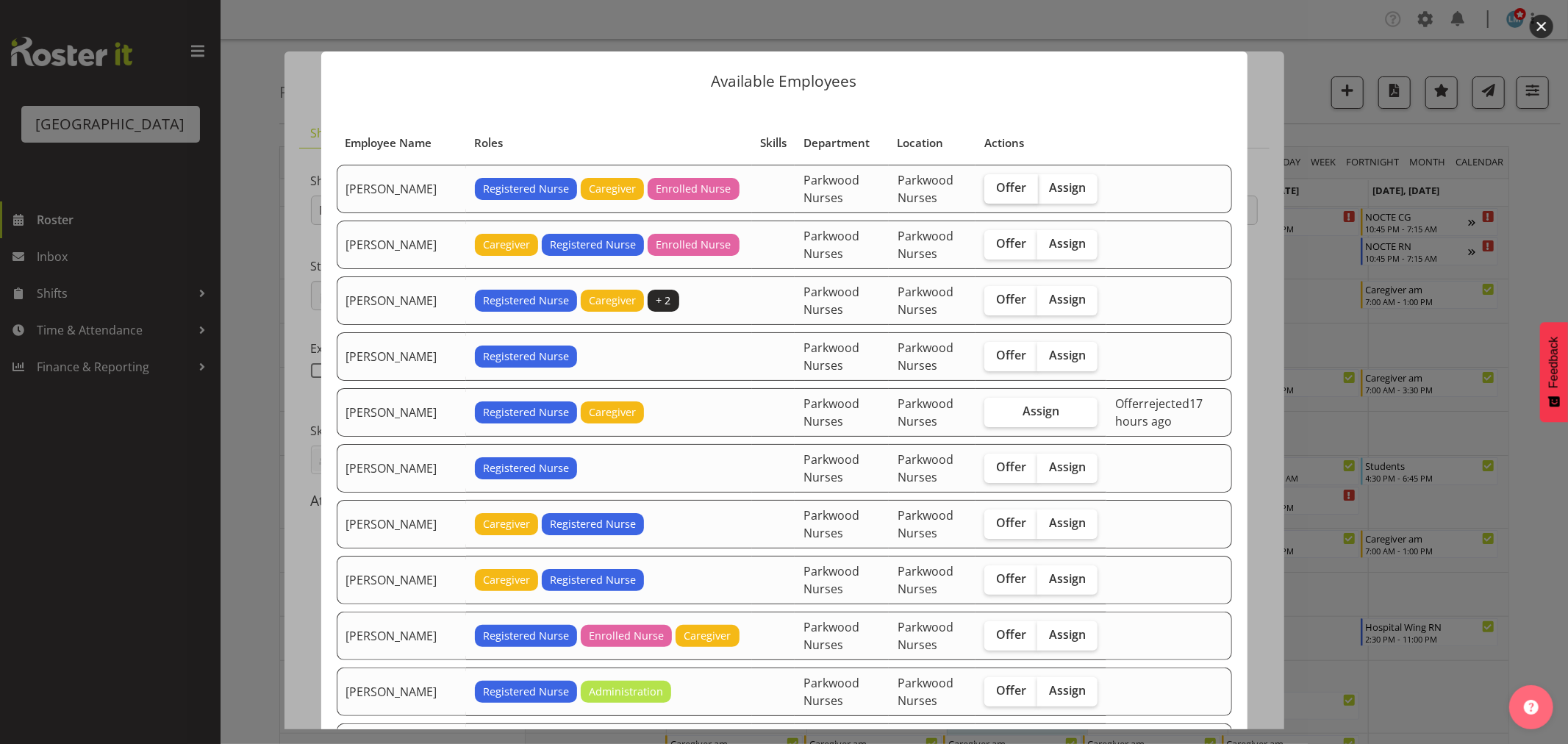
click at [1006, 186] on span "Offer" at bounding box center [1011, 187] width 30 height 15
click at [994, 186] on input "Offer" at bounding box center [989, 187] width 9 height 9
checkbox input "true"
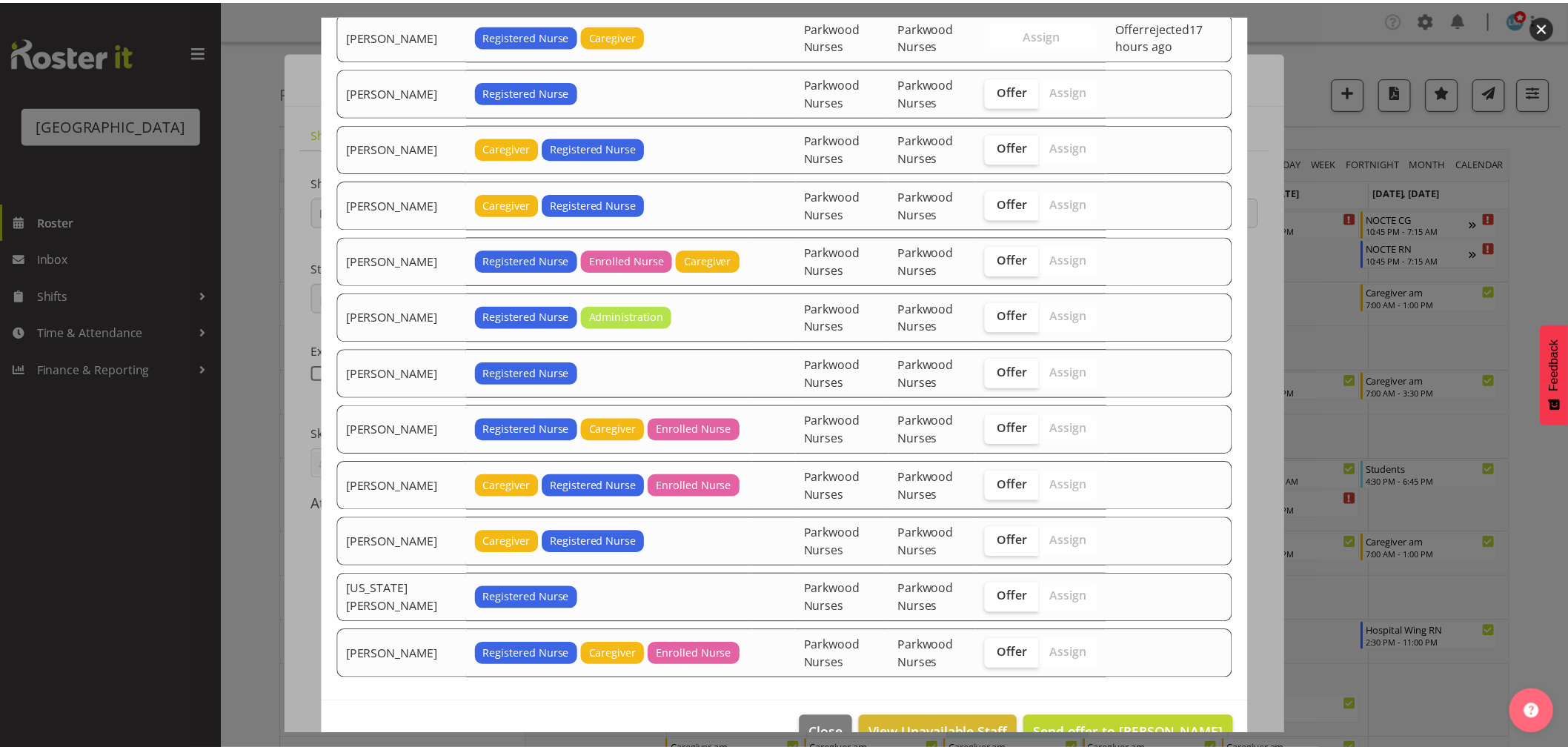
scroll to position [420, 0]
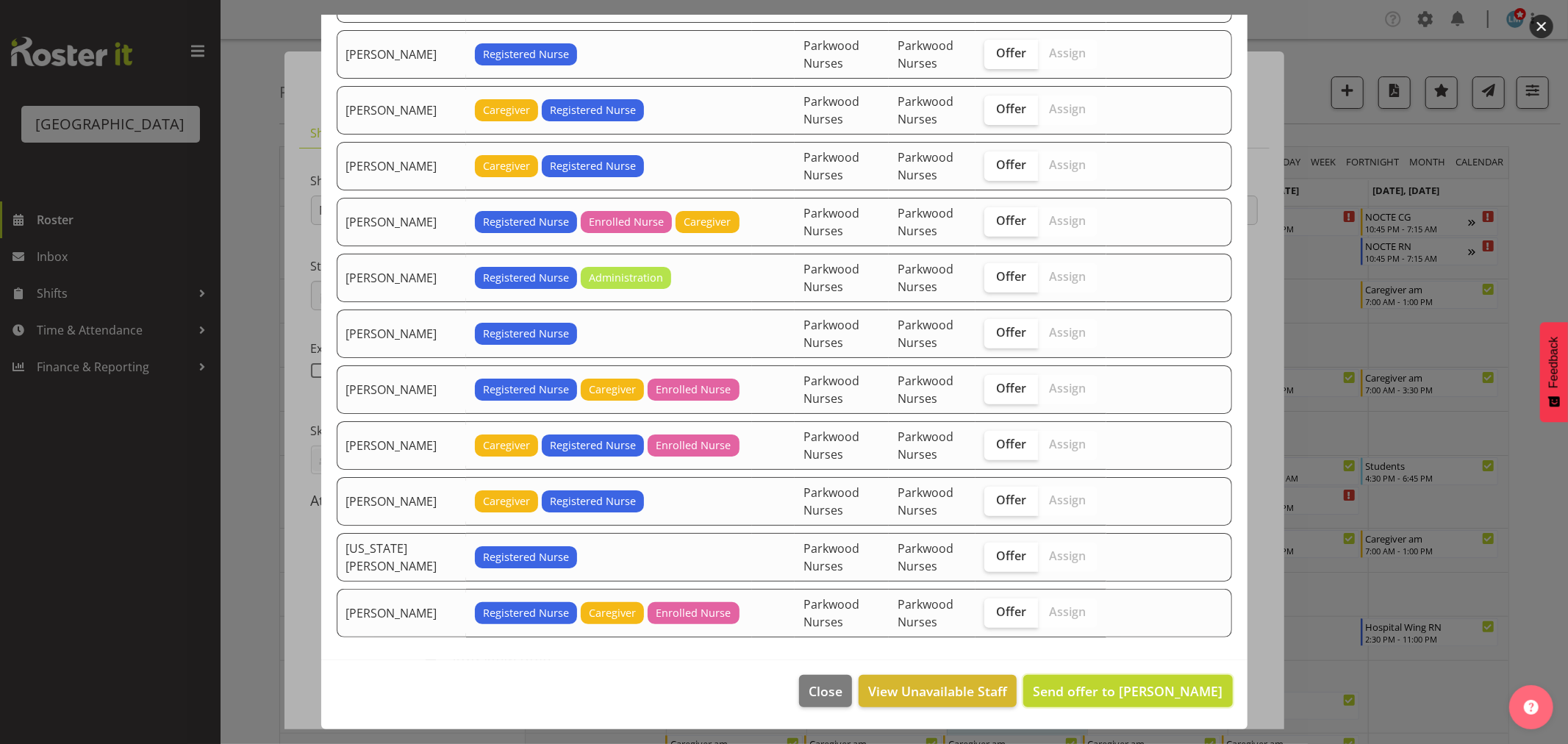
click at [1128, 682] on span "Send offer to Arianna Escalera" at bounding box center [1128, 691] width 190 height 17
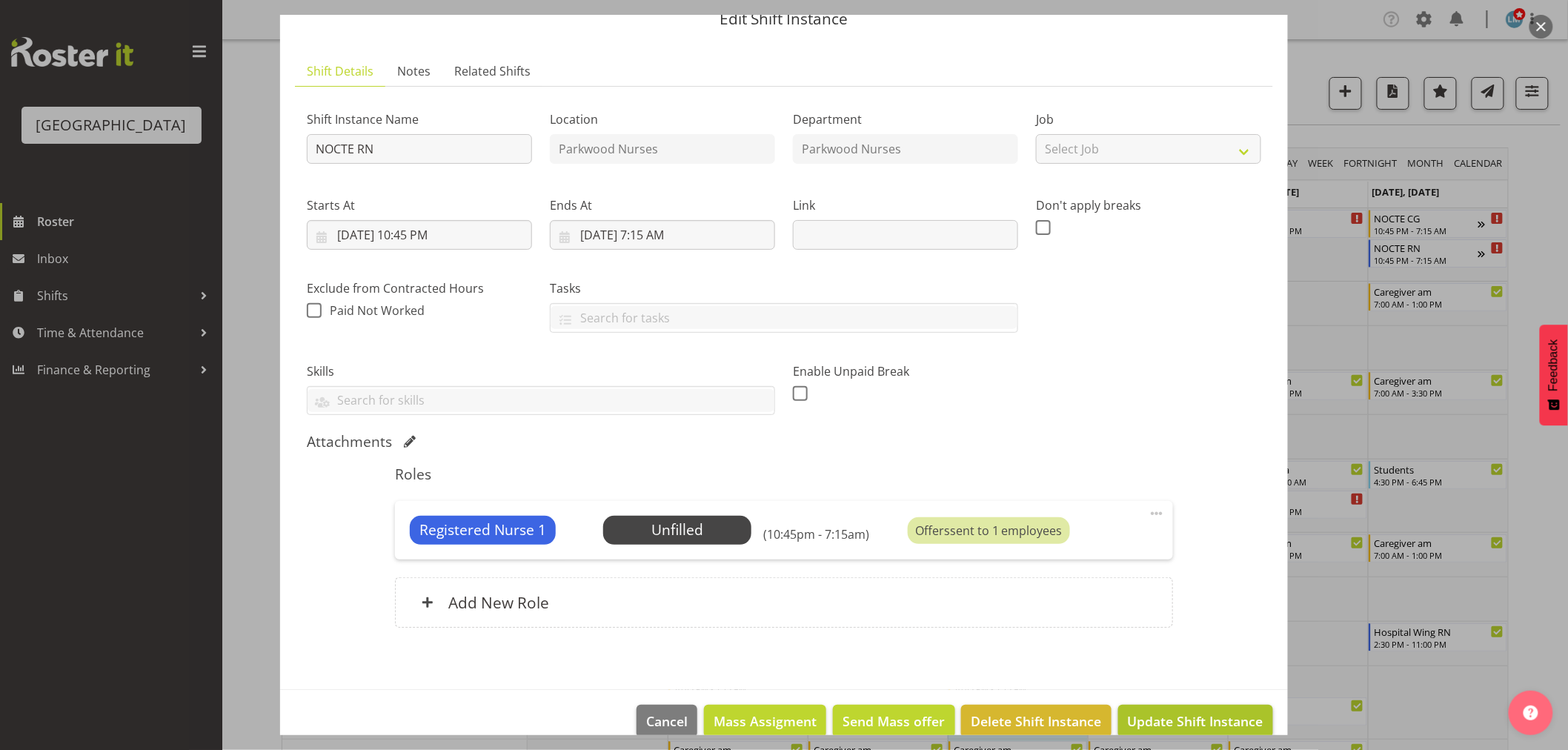
scroll to position [87, 0]
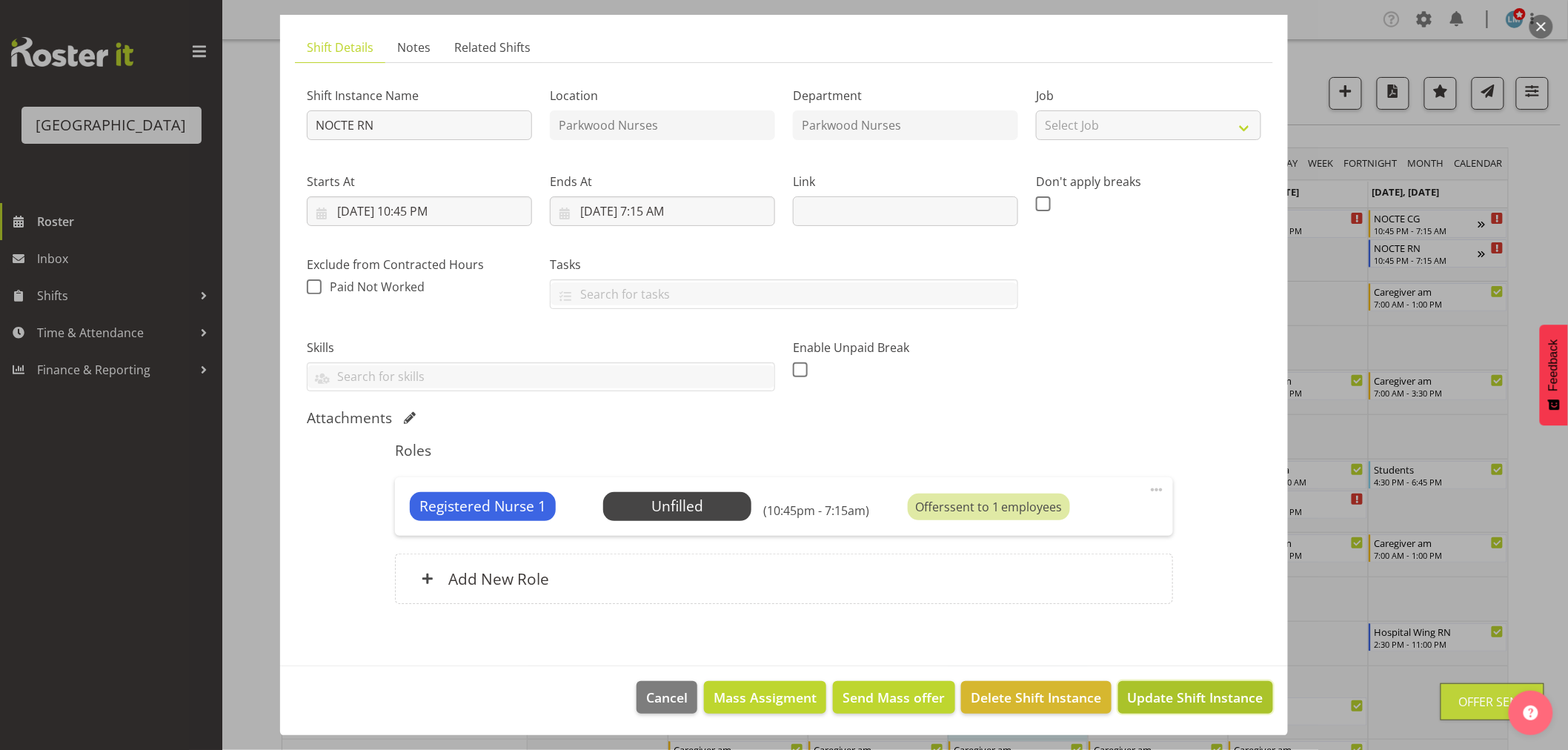
click at [1142, 699] on span "Update Shift Instance" at bounding box center [1196, 697] width 136 height 19
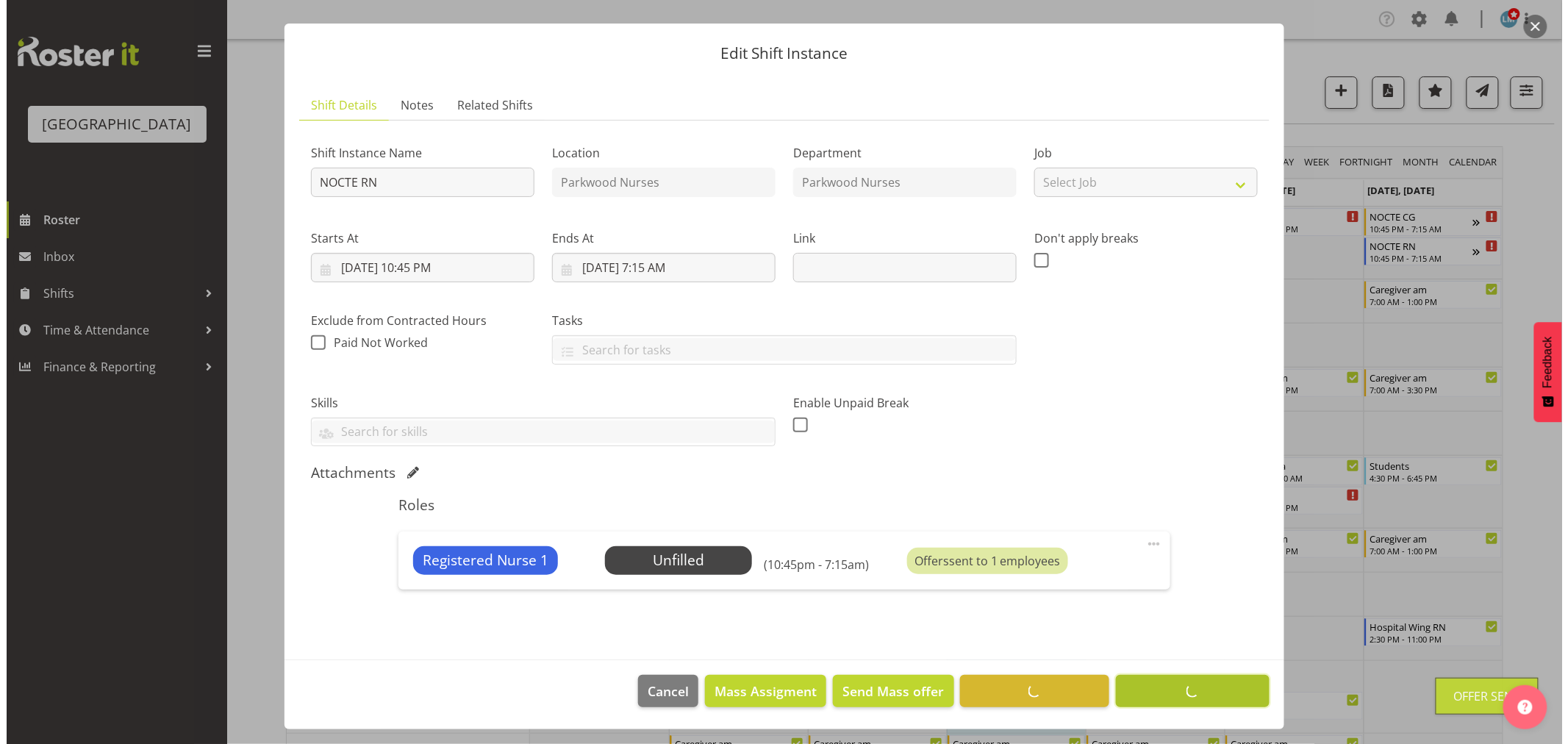
scroll to position [27, 0]
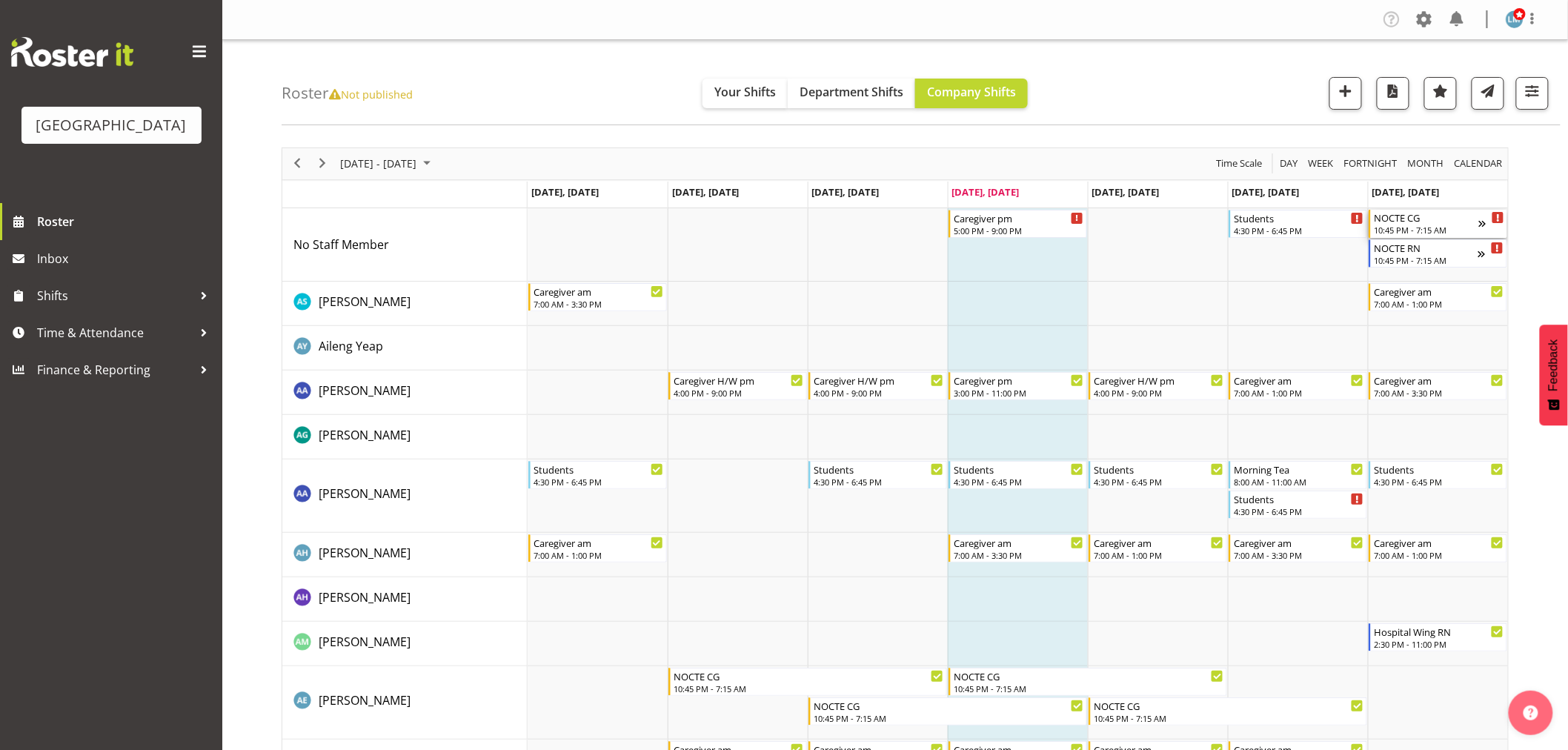
click at [1400, 224] on div "NOCTE CG 10:45 PM - 7:15 AM" at bounding box center [1426, 224] width 104 height 28
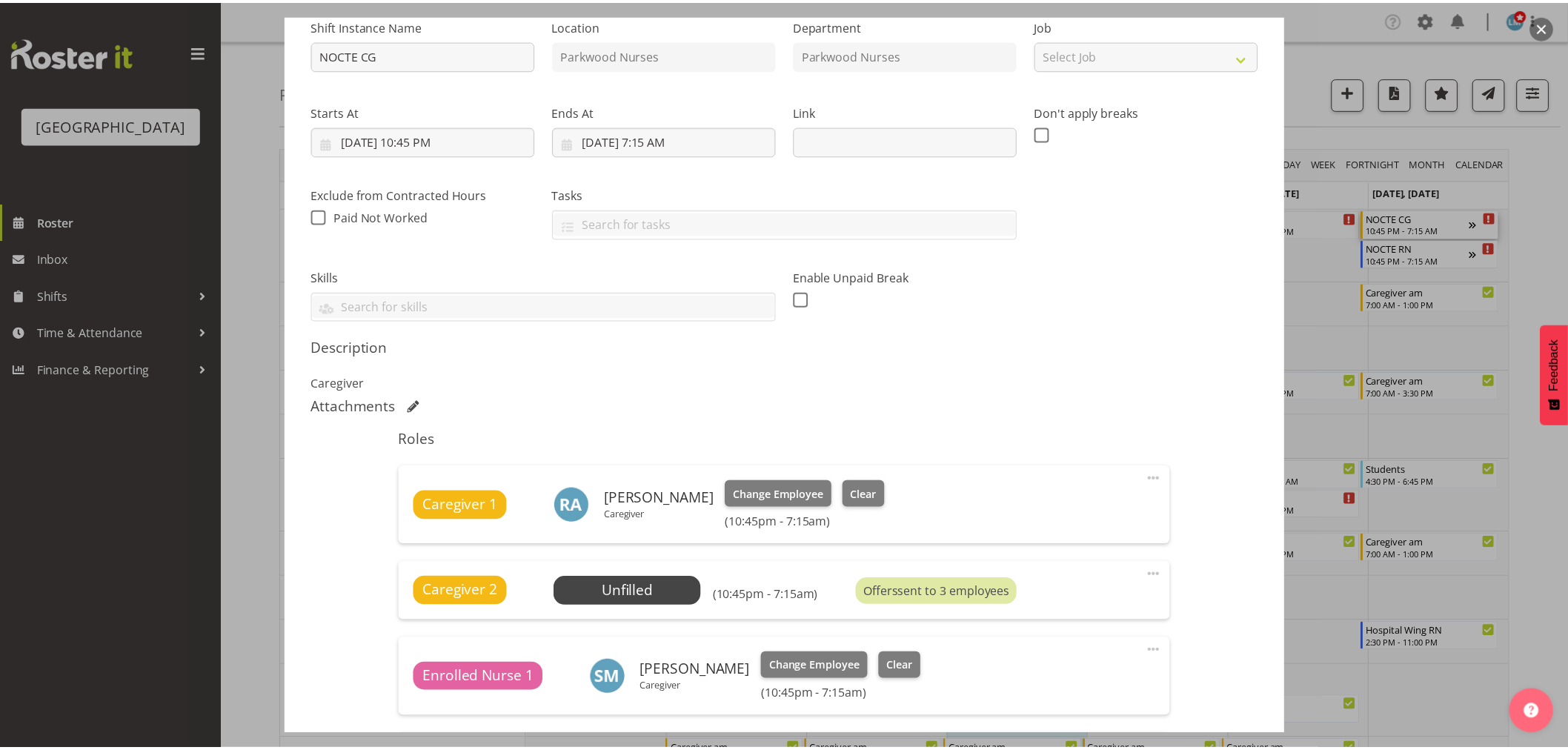
scroll to position [329, 0]
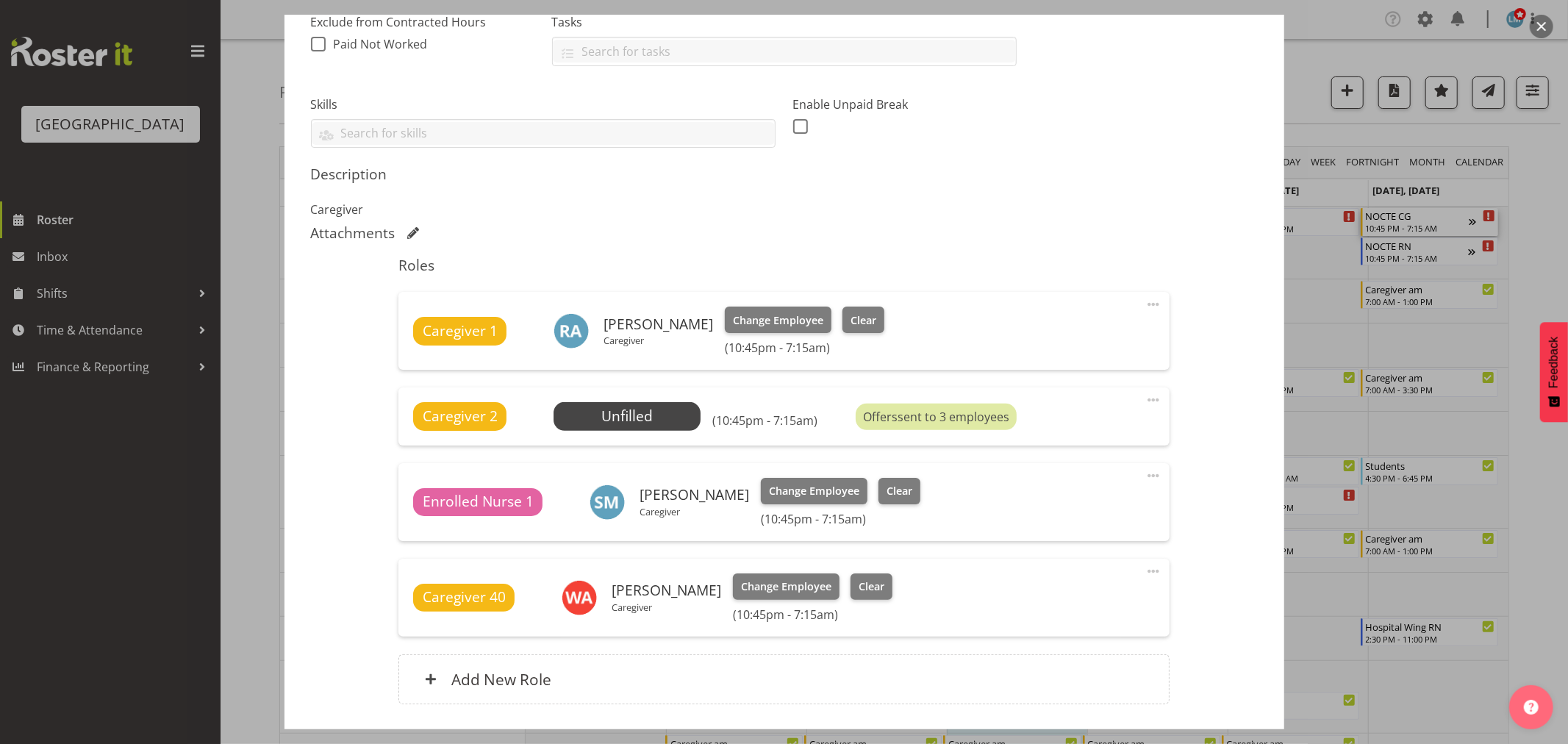
click at [96, 591] on div at bounding box center [784, 372] width 1568 height 744
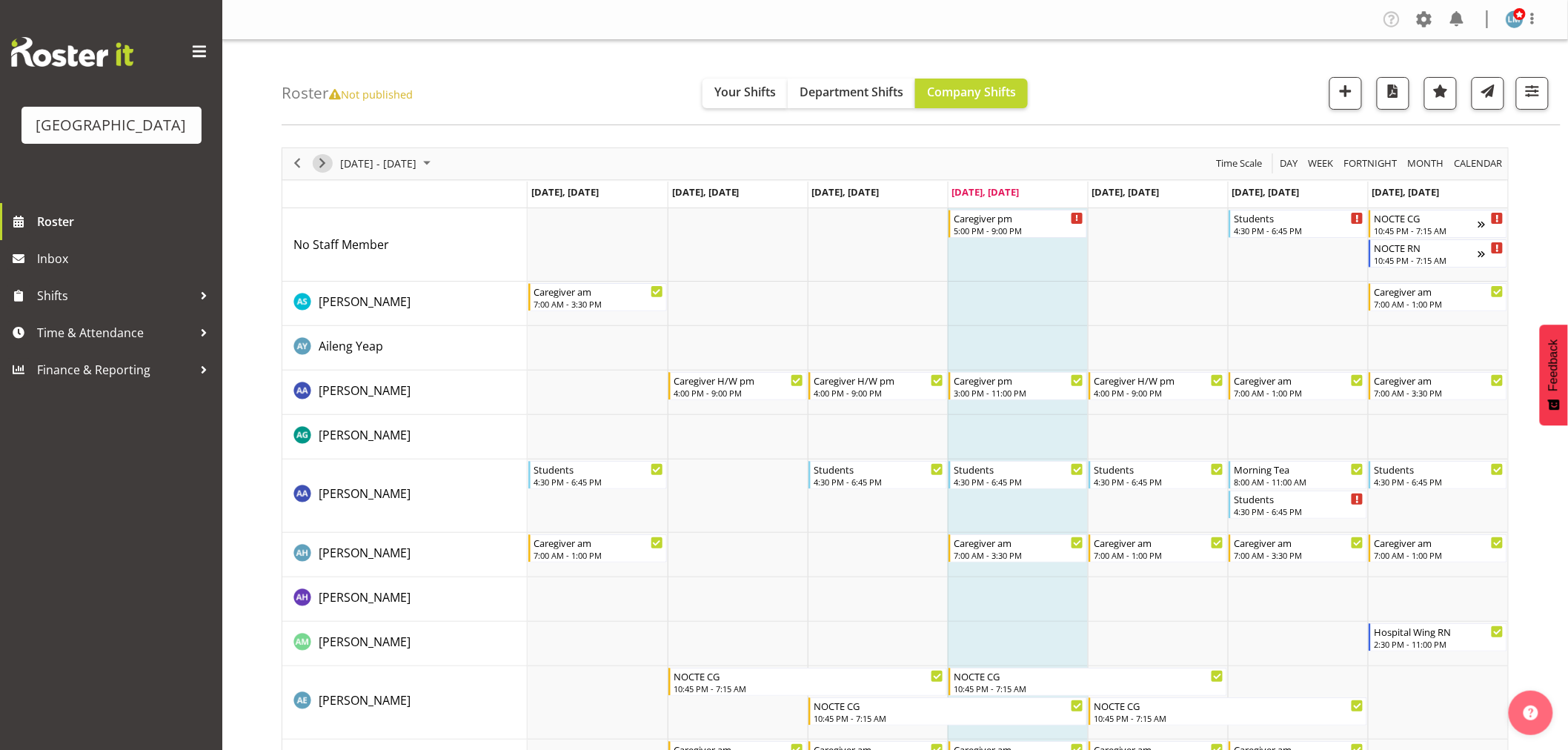
click at [325, 164] on span "Next" at bounding box center [323, 163] width 17 height 18
